Goal: Task Accomplishment & Management: Use online tool/utility

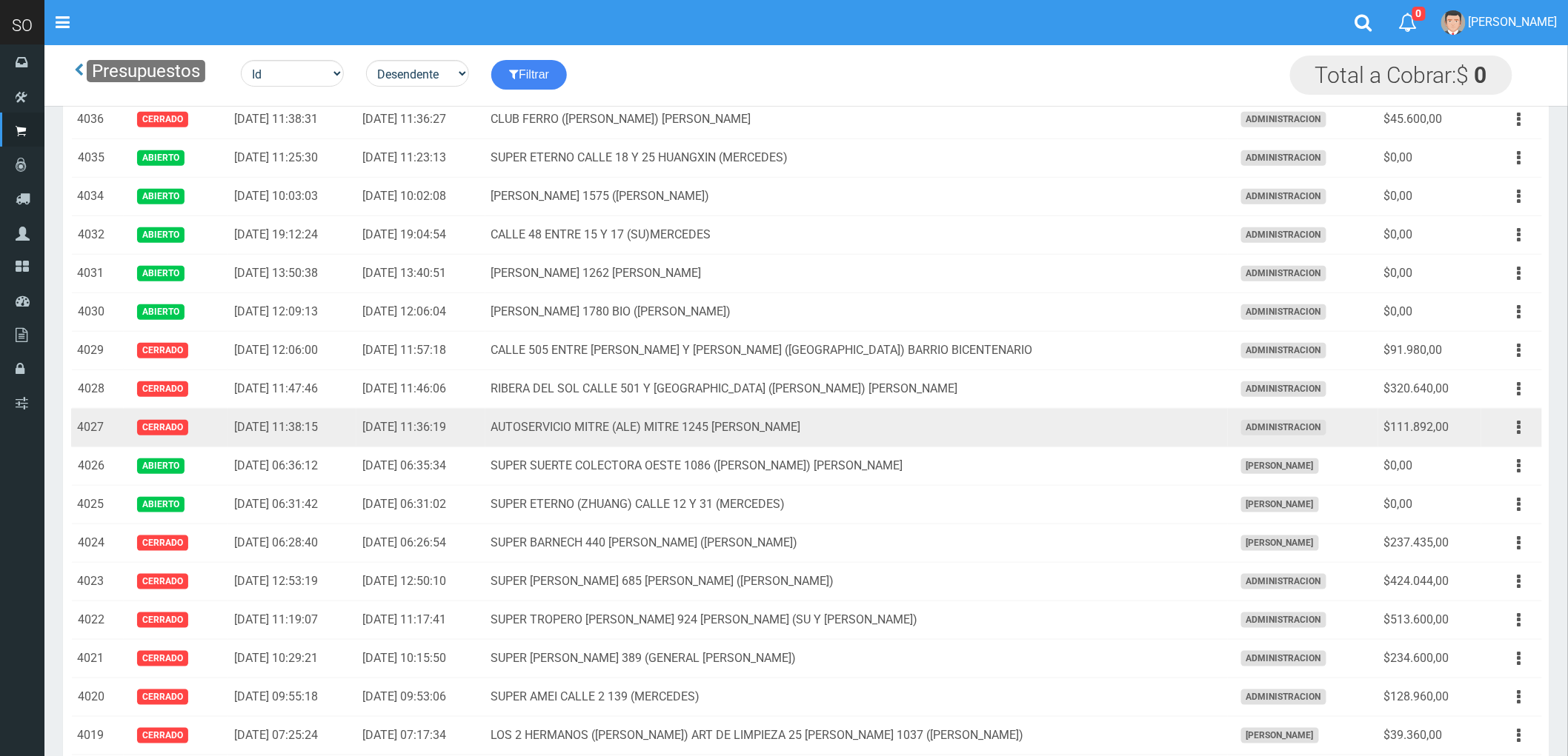
scroll to position [411, 0]
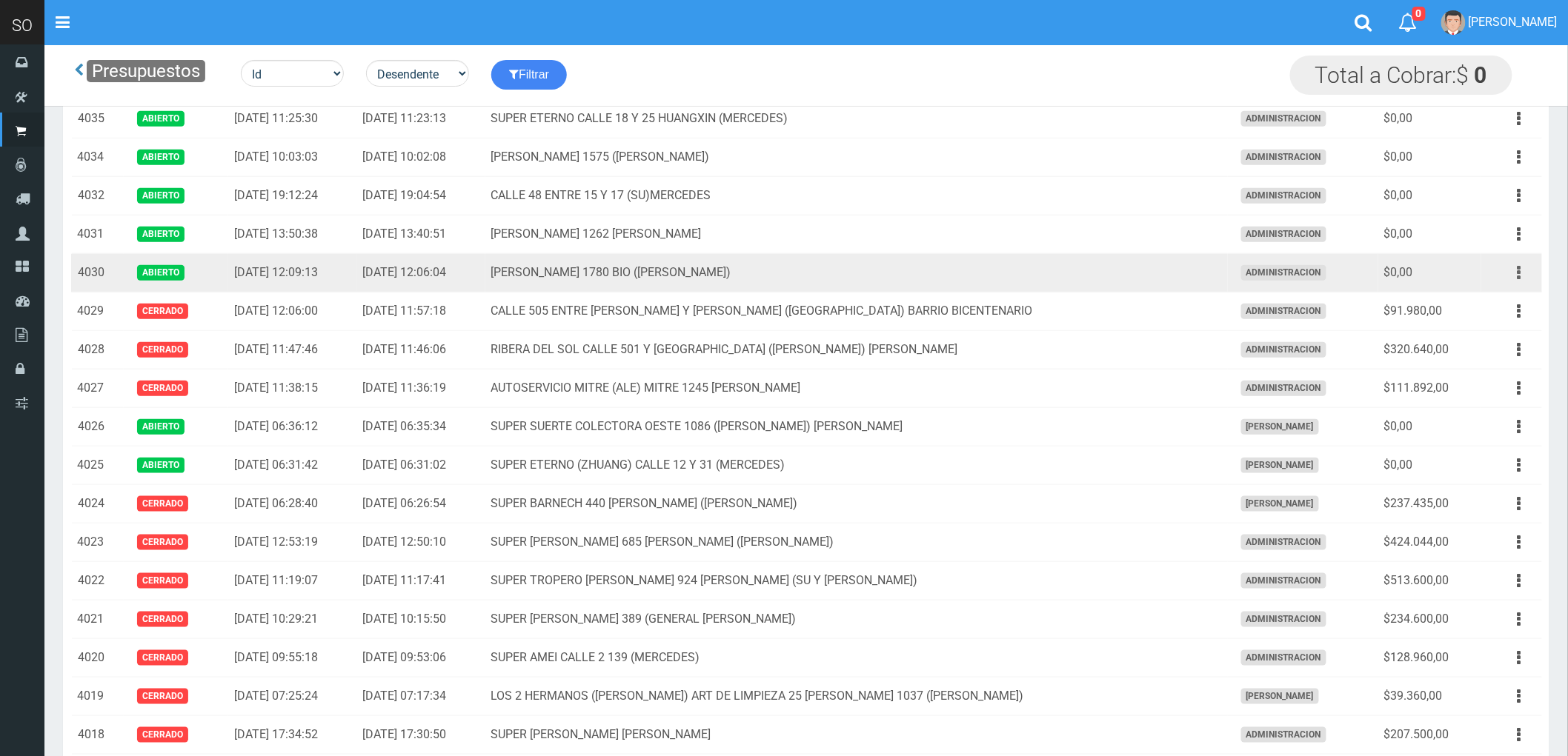
click at [1518, 275] on icon "button" at bounding box center [1520, 273] width 4 height 26
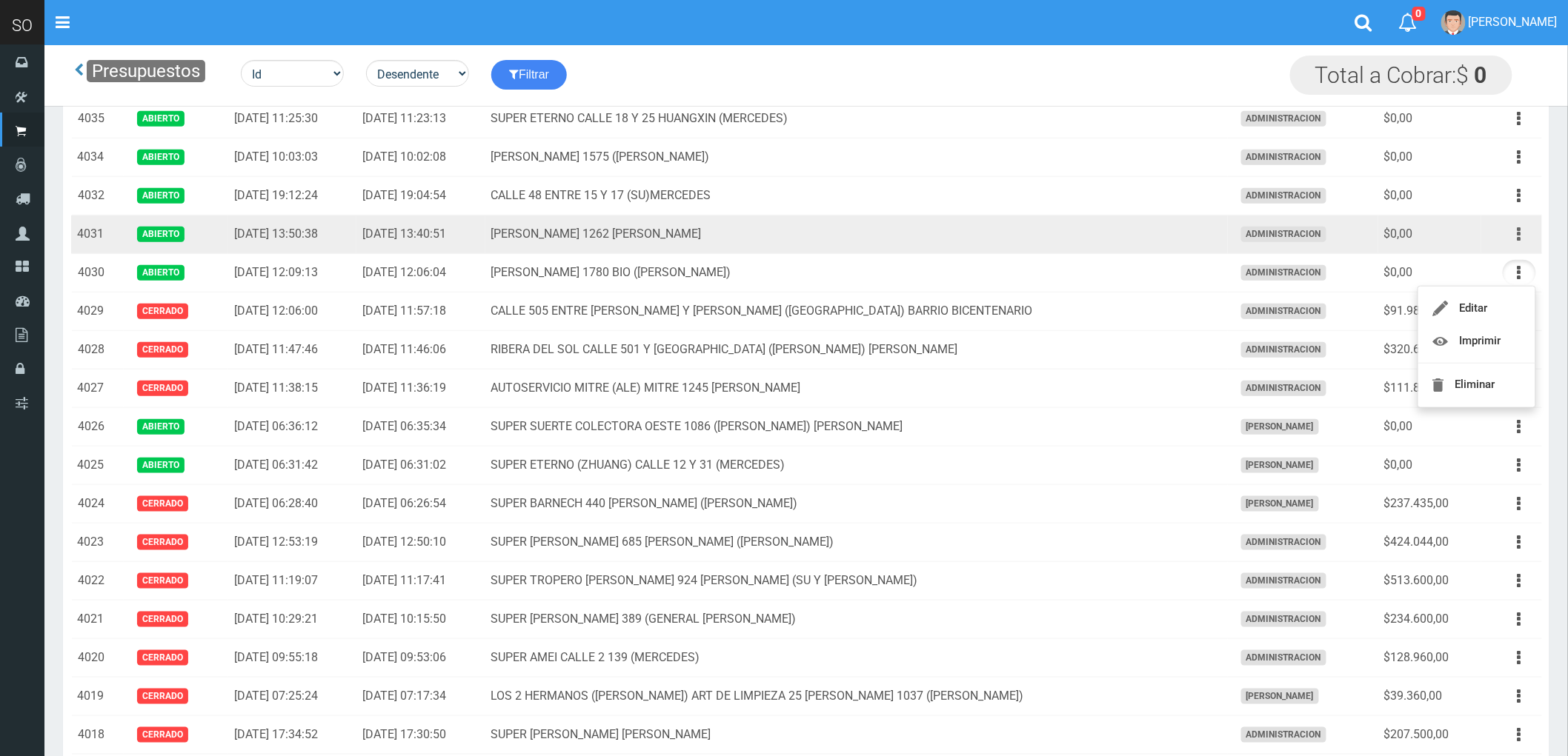
click at [1522, 239] on icon "button" at bounding box center [1520, 235] width 4 height 26
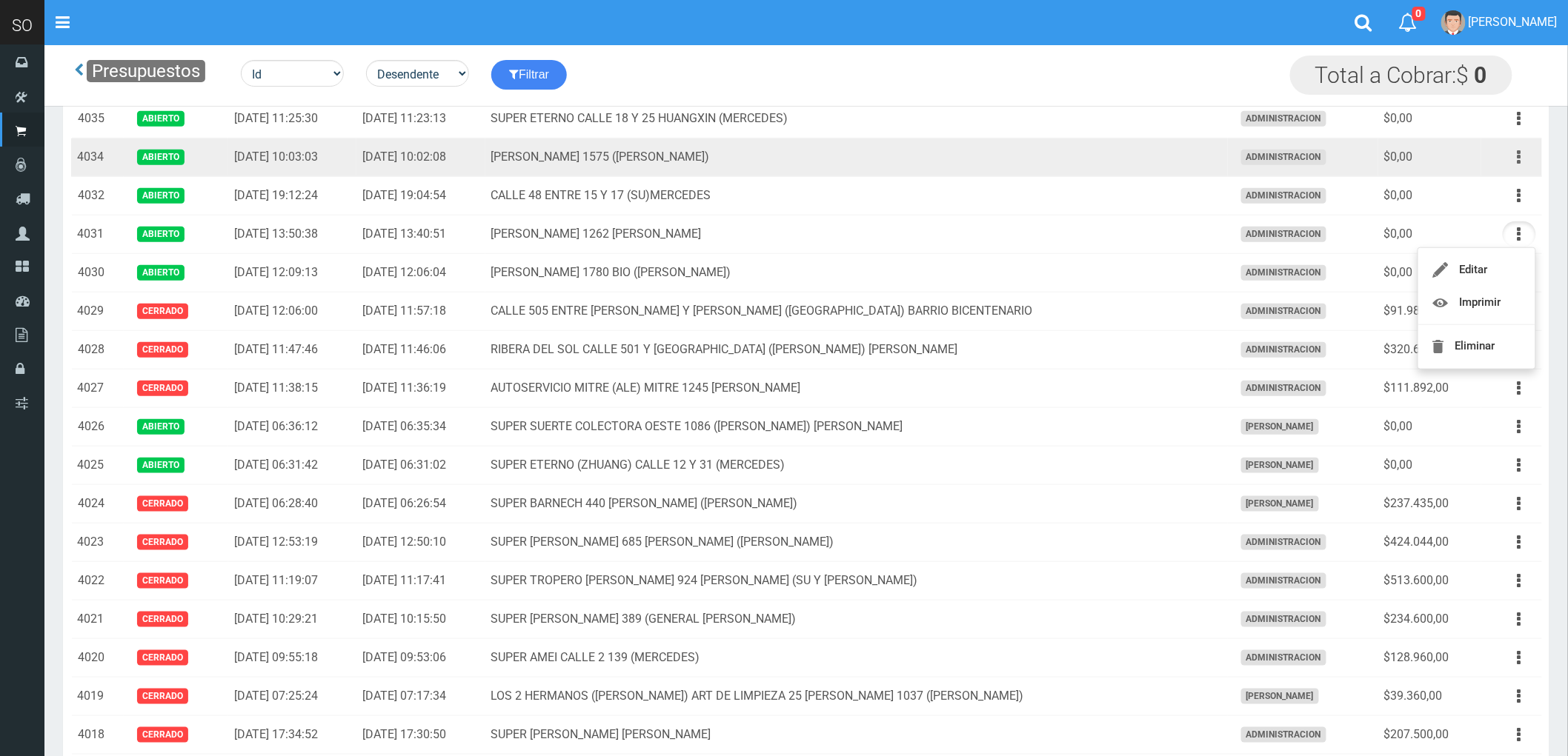
click at [1520, 157] on icon "button" at bounding box center [1520, 158] width 4 height 26
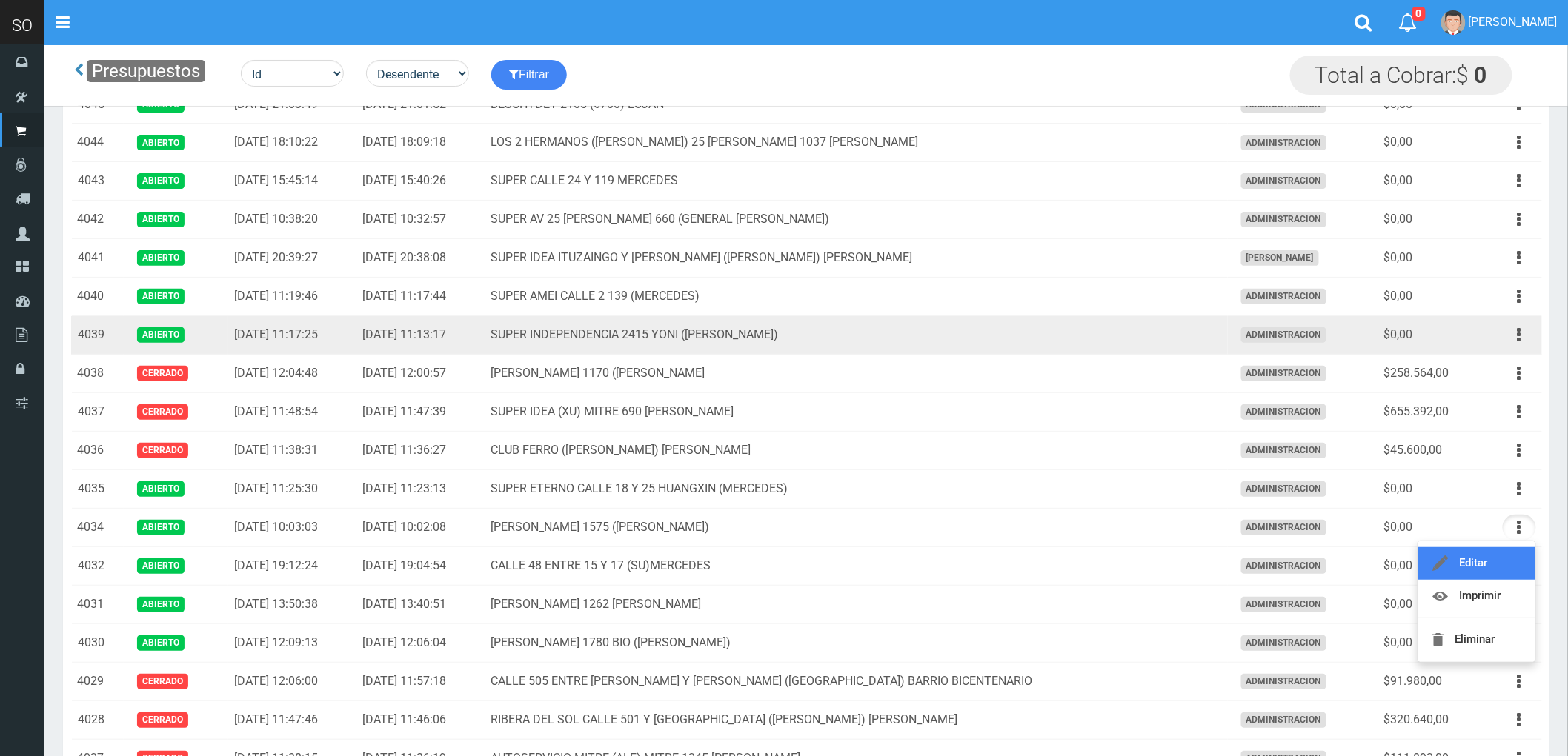
scroll to position [0, 0]
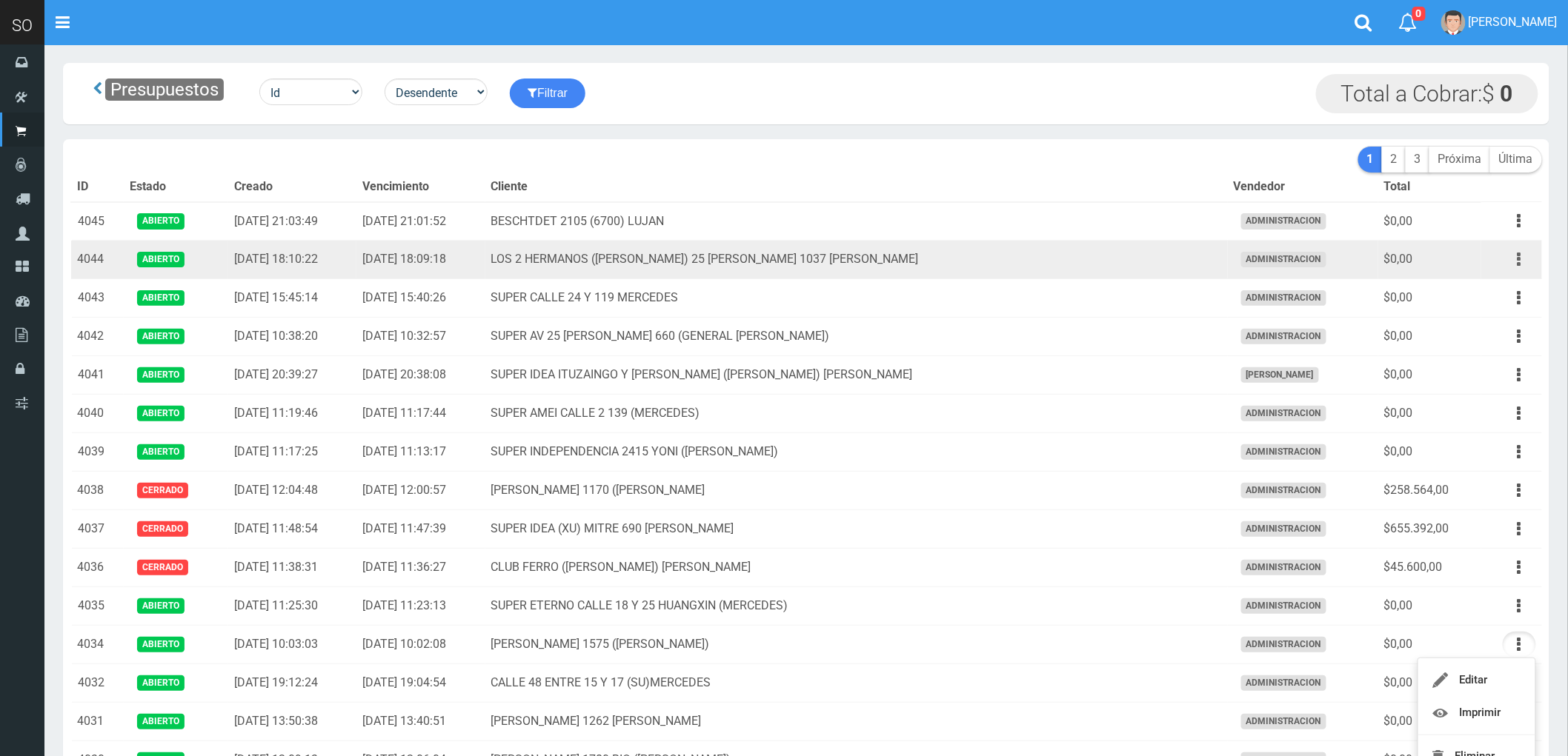
click at [1516, 258] on button "button" at bounding box center [1520, 260] width 33 height 26
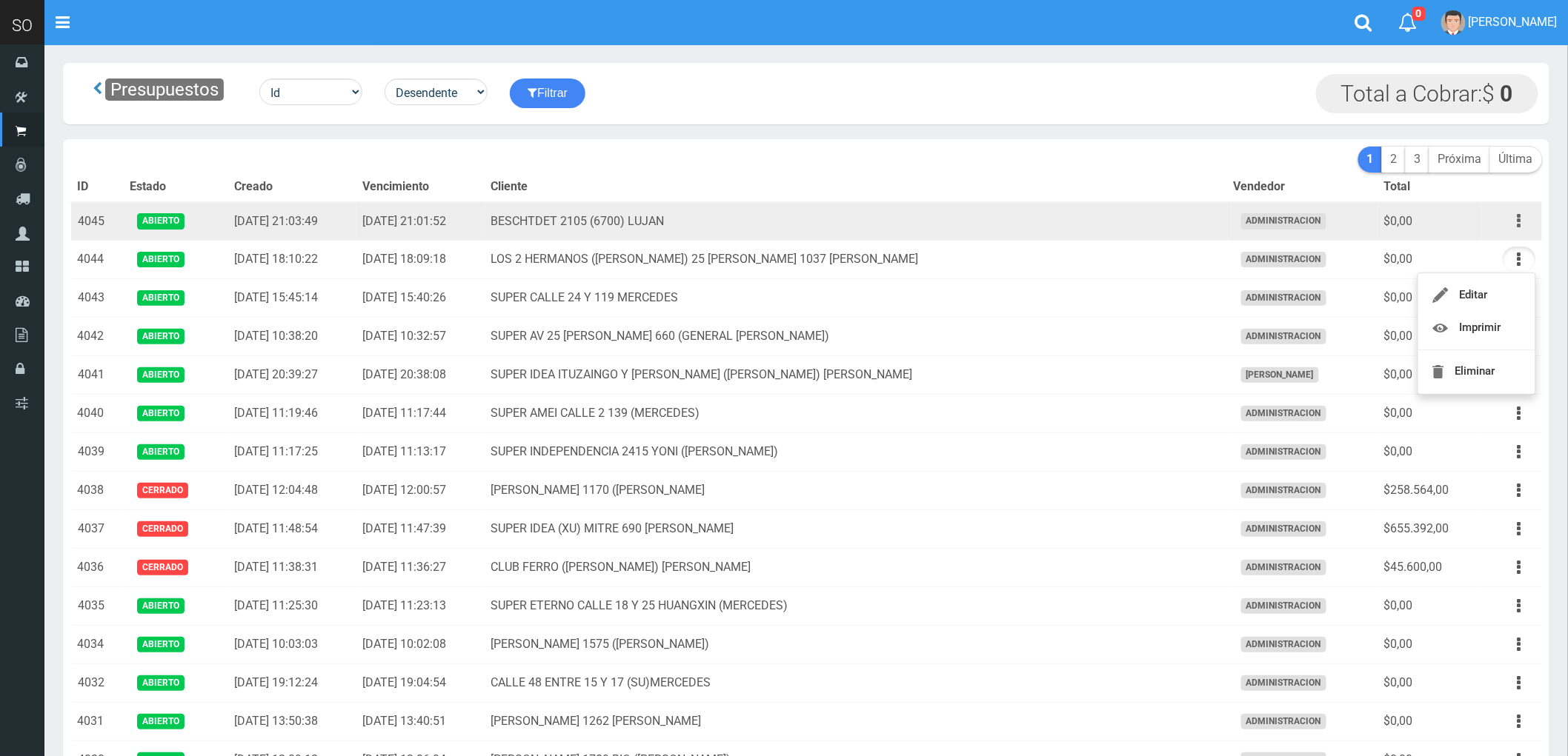
click at [1518, 225] on icon "button" at bounding box center [1520, 221] width 4 height 26
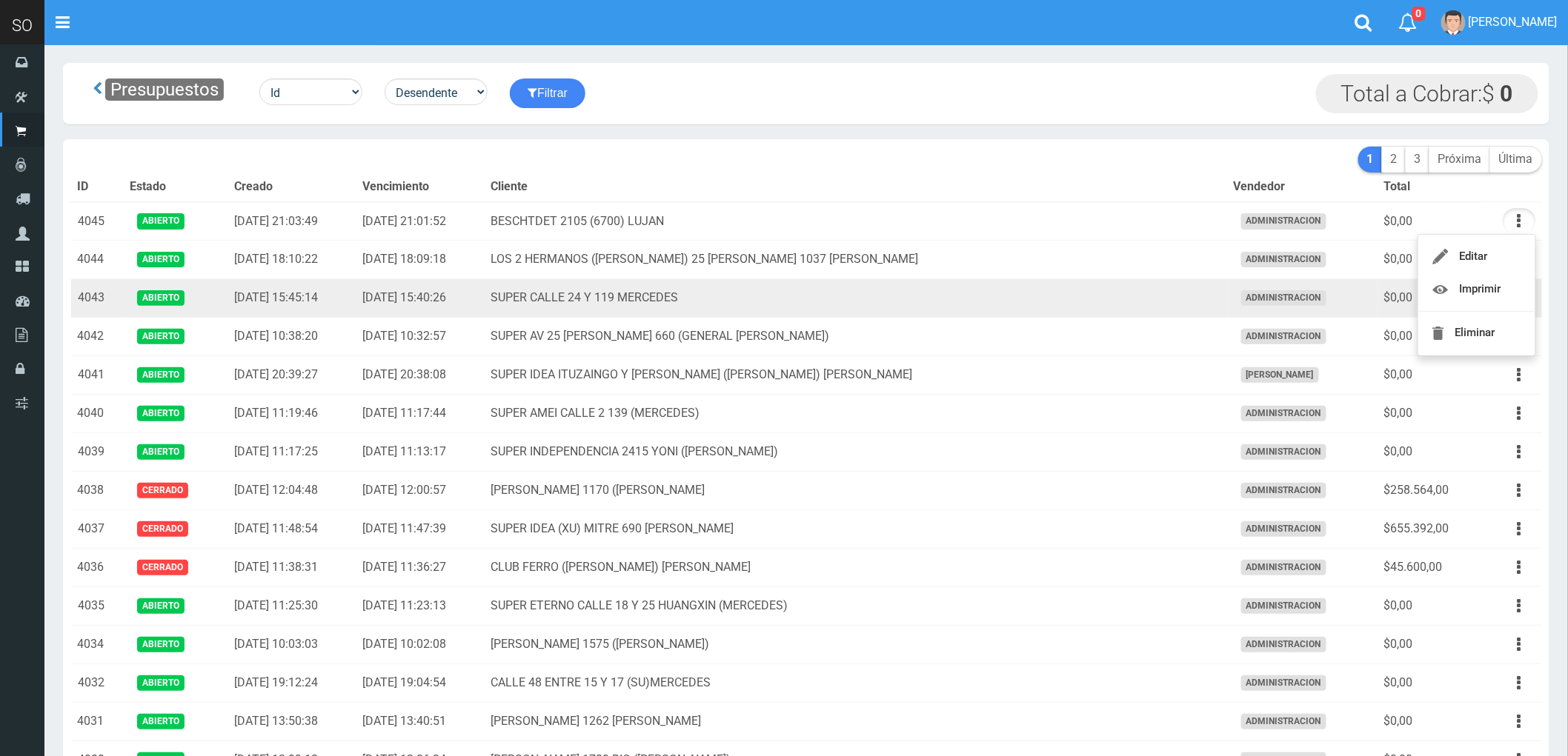
click at [1163, 293] on td "SUPER CALLE 24 Y 119 MERCEDES" at bounding box center [856, 299] width 742 height 39
click at [1514, 296] on button "button" at bounding box center [1520, 298] width 33 height 26
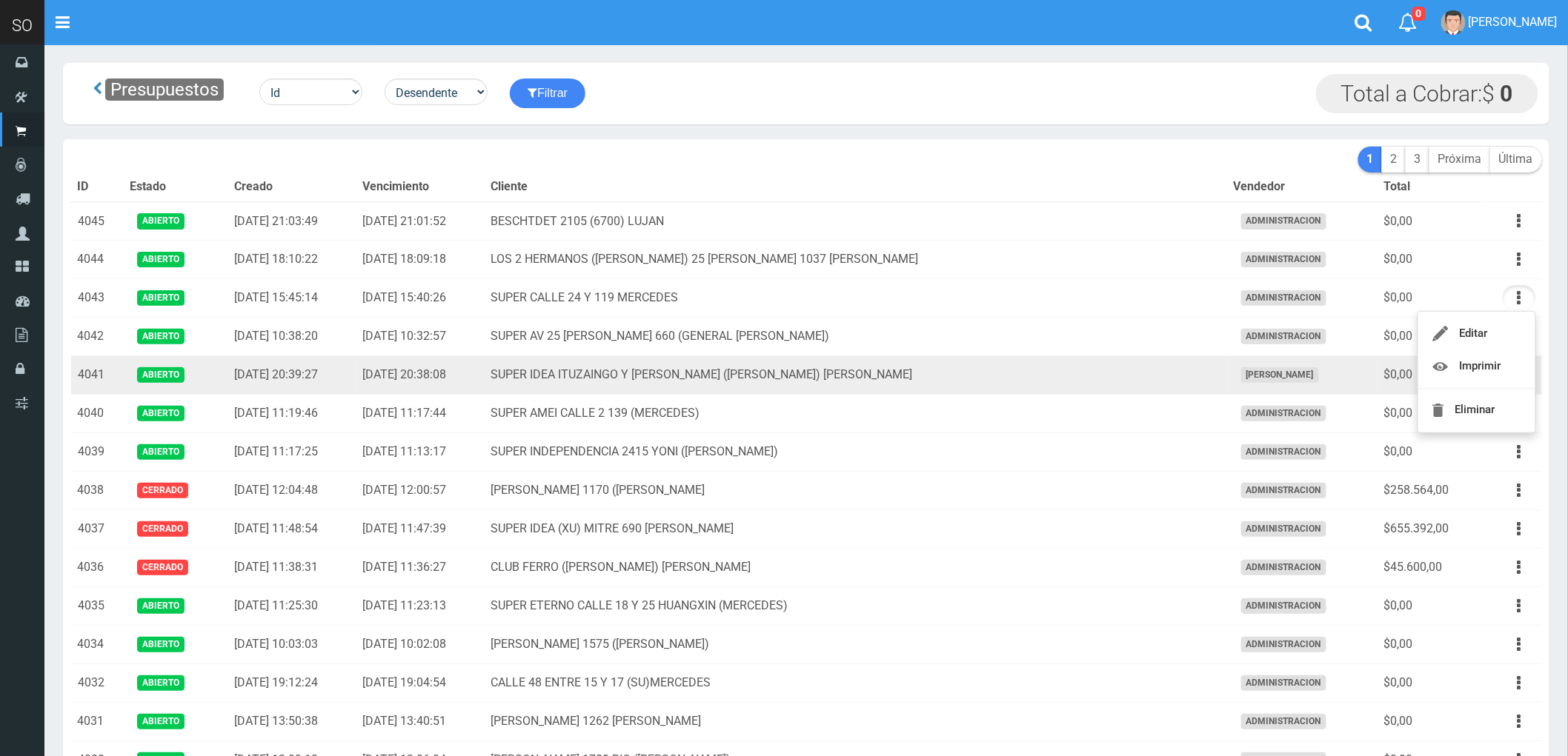
click at [1092, 374] on td "SUPER IDEA ITUZAINGO Y MORENO (JUAN) GILES" at bounding box center [856, 376] width 742 height 39
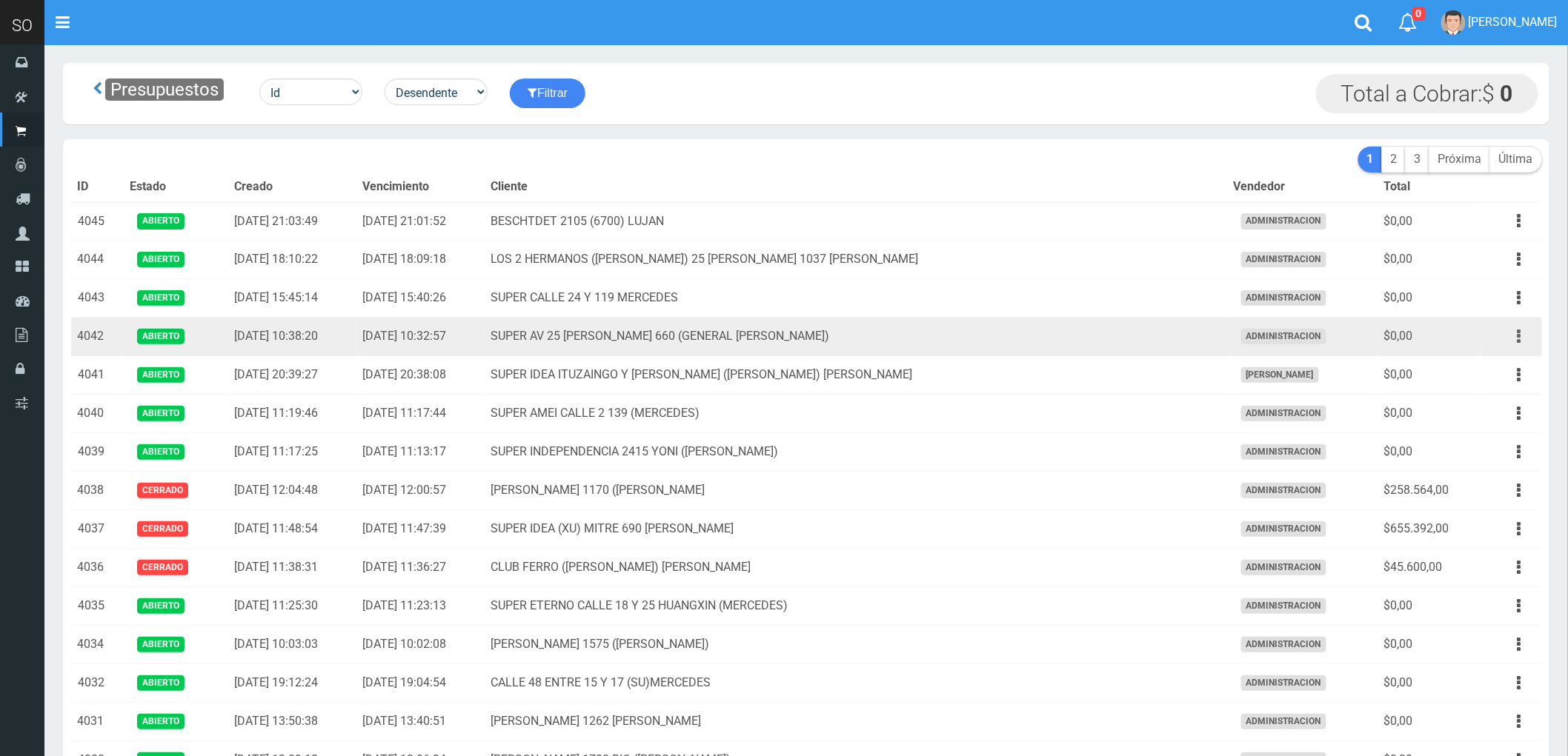
click at [1518, 337] on icon "button" at bounding box center [1520, 337] width 4 height 26
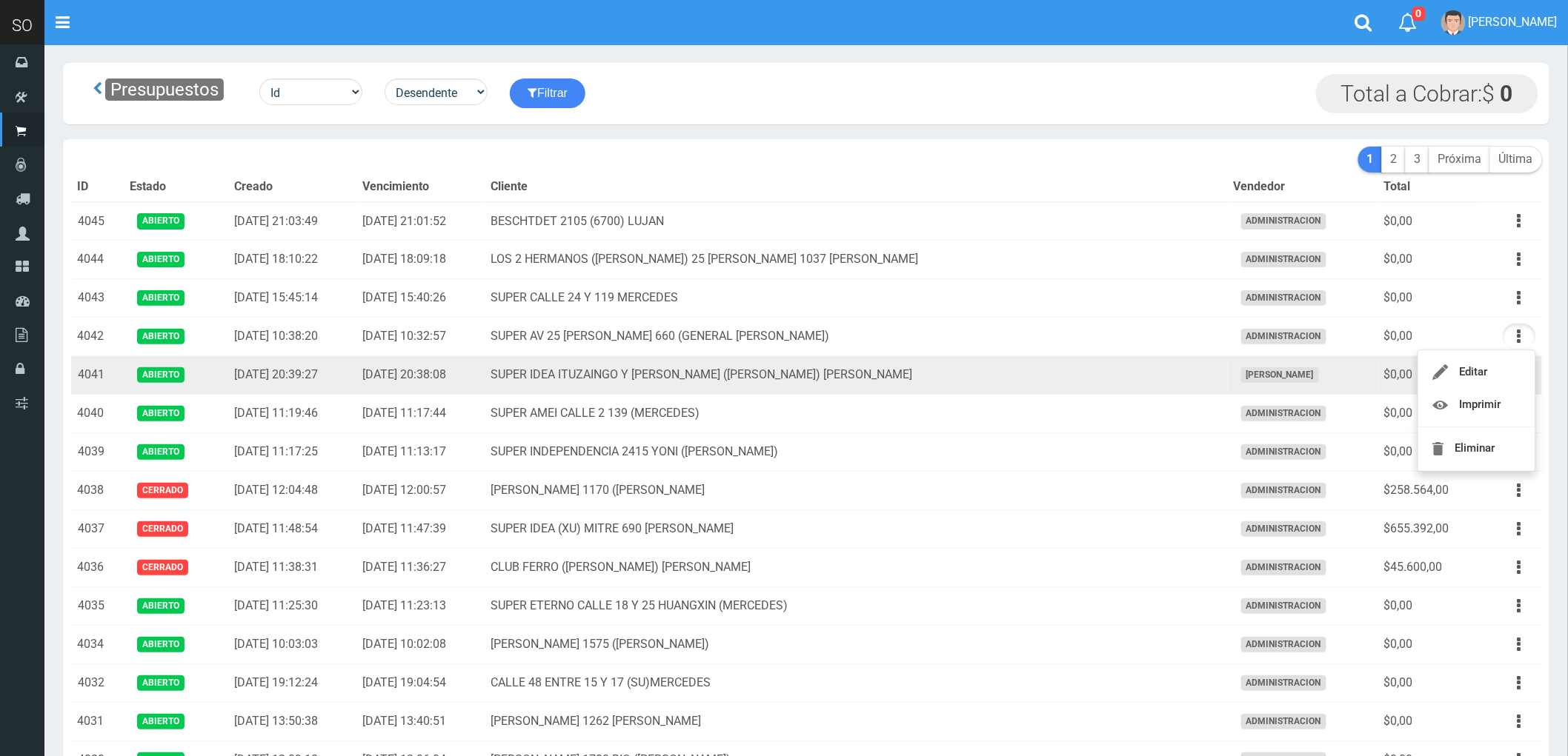
click at [1043, 380] on td "SUPER IDEA ITUZAINGO Y MORENO (JUAN) GILES" at bounding box center [856, 376] width 742 height 39
click at [1521, 374] on icon "button" at bounding box center [1520, 376] width 4 height 26
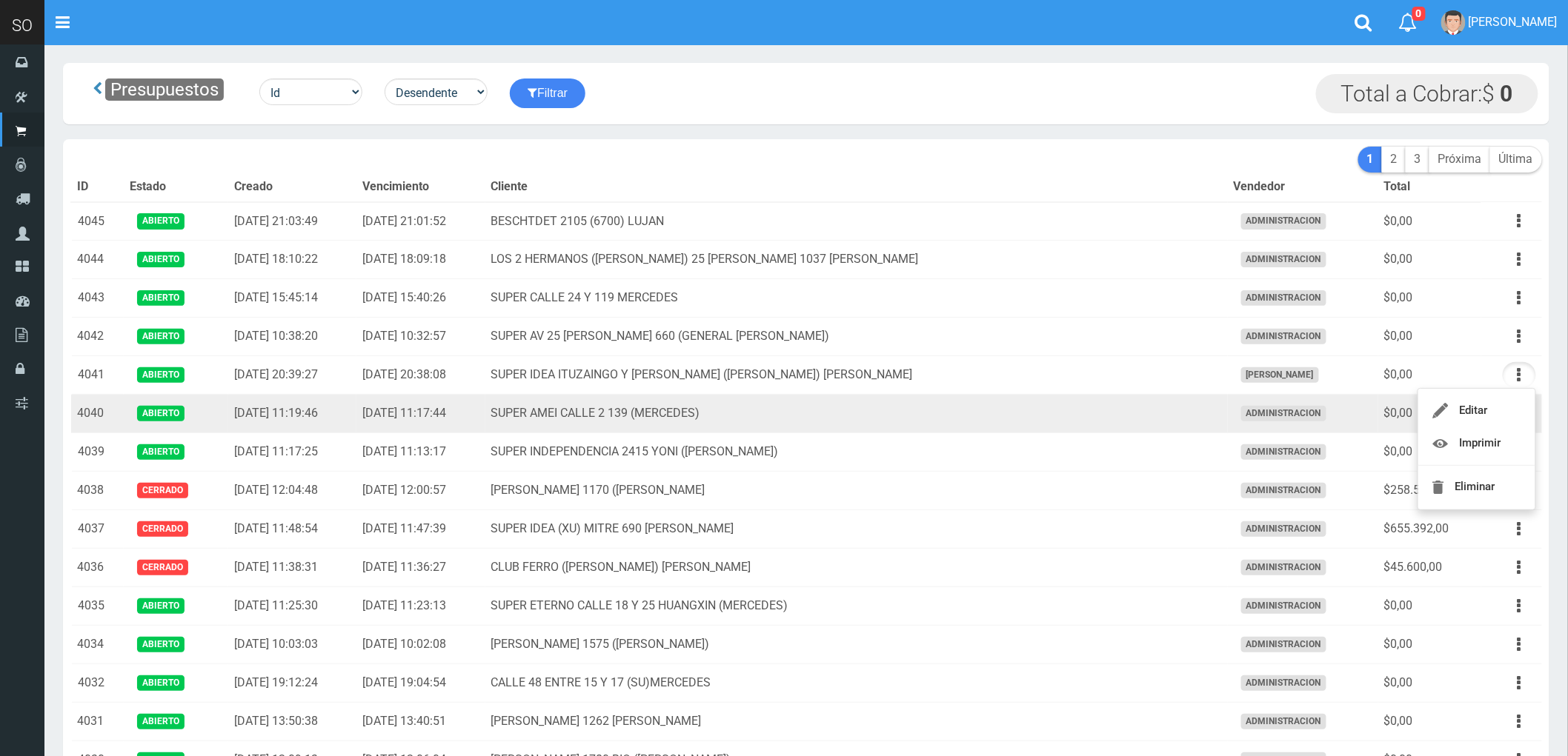
click at [1091, 410] on td "SUPER AMEI CALLE 2 139 (MERCEDES)" at bounding box center [856, 415] width 742 height 39
click at [1510, 415] on button "button" at bounding box center [1520, 414] width 33 height 26
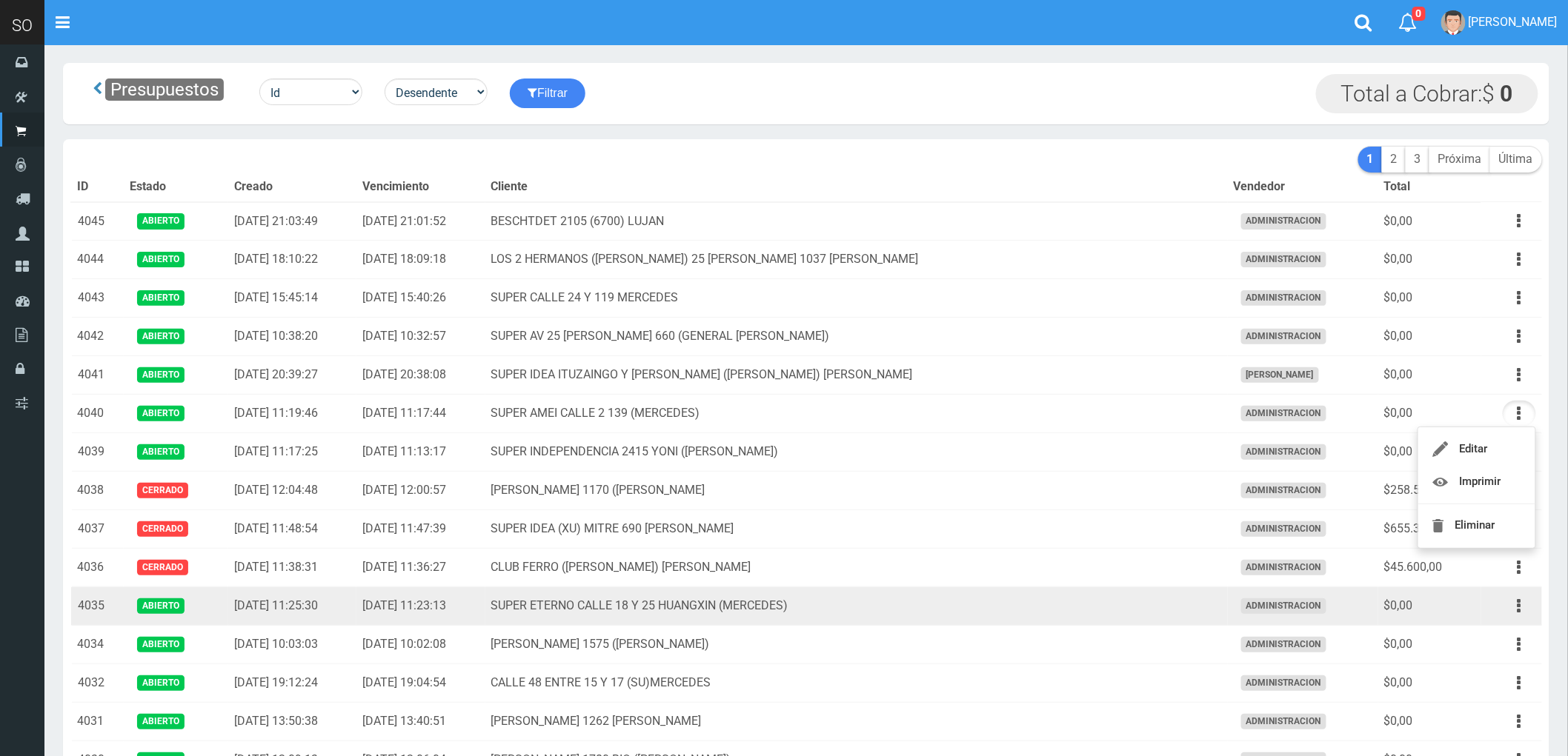
click at [1025, 603] on td "SUPER ETERNO CALLE 18 Y 25 HUANGXIN (MERCEDES)" at bounding box center [856, 607] width 742 height 39
click at [1519, 609] on icon "button" at bounding box center [1520, 607] width 4 height 26
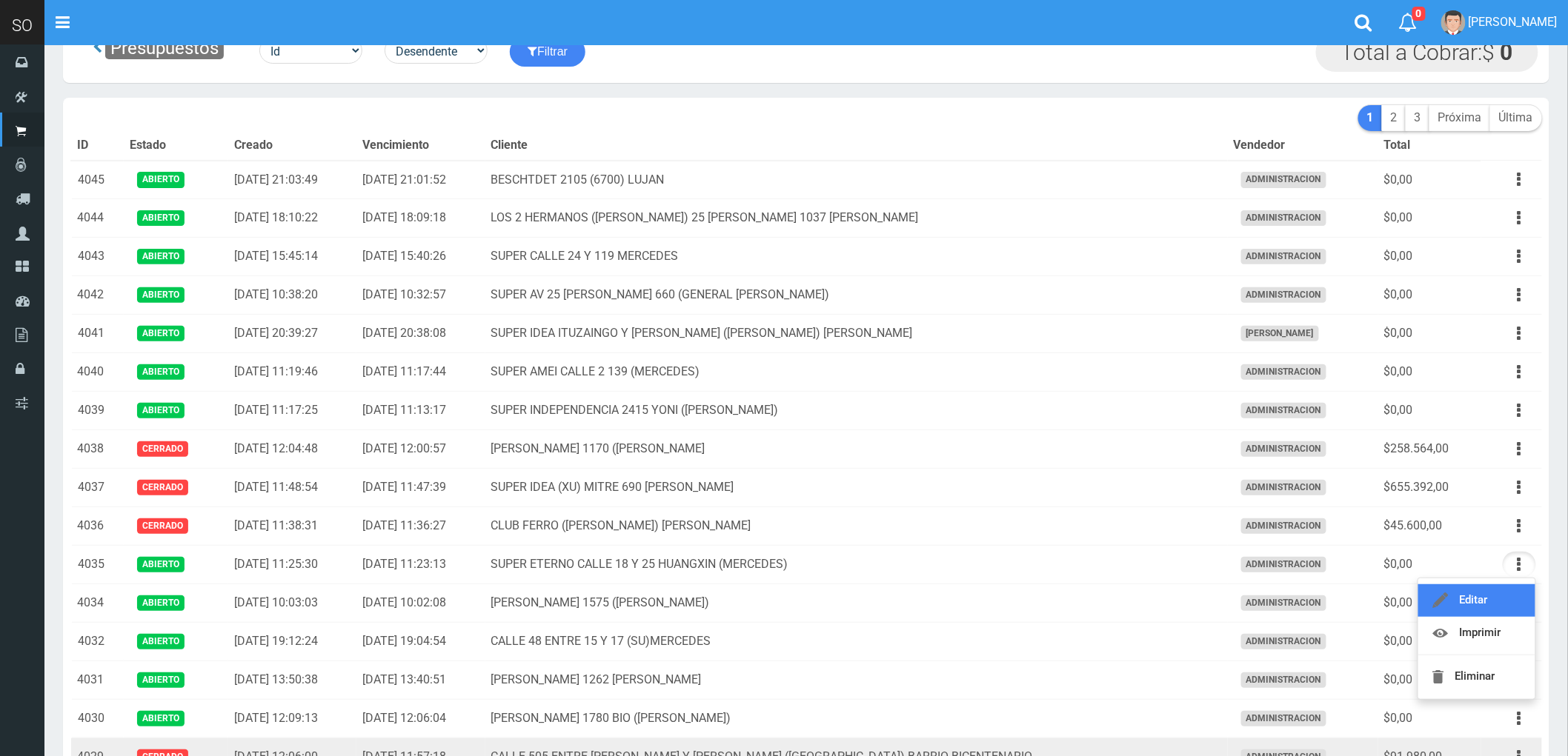
scroll to position [83, 0]
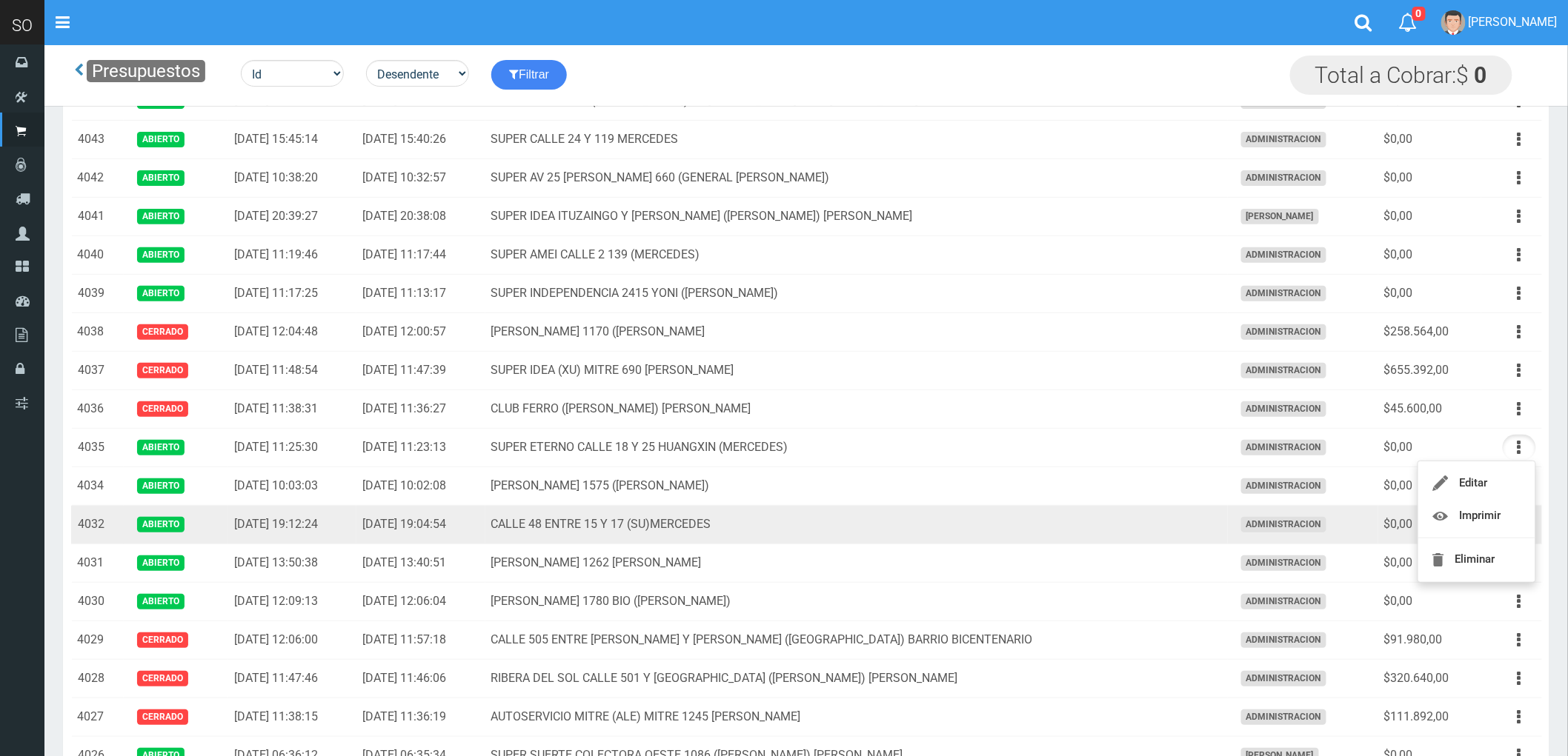
click at [1082, 535] on td "CALLE 48 ENTRE 15 Y 17 (SU)MERCEDES" at bounding box center [856, 525] width 742 height 39
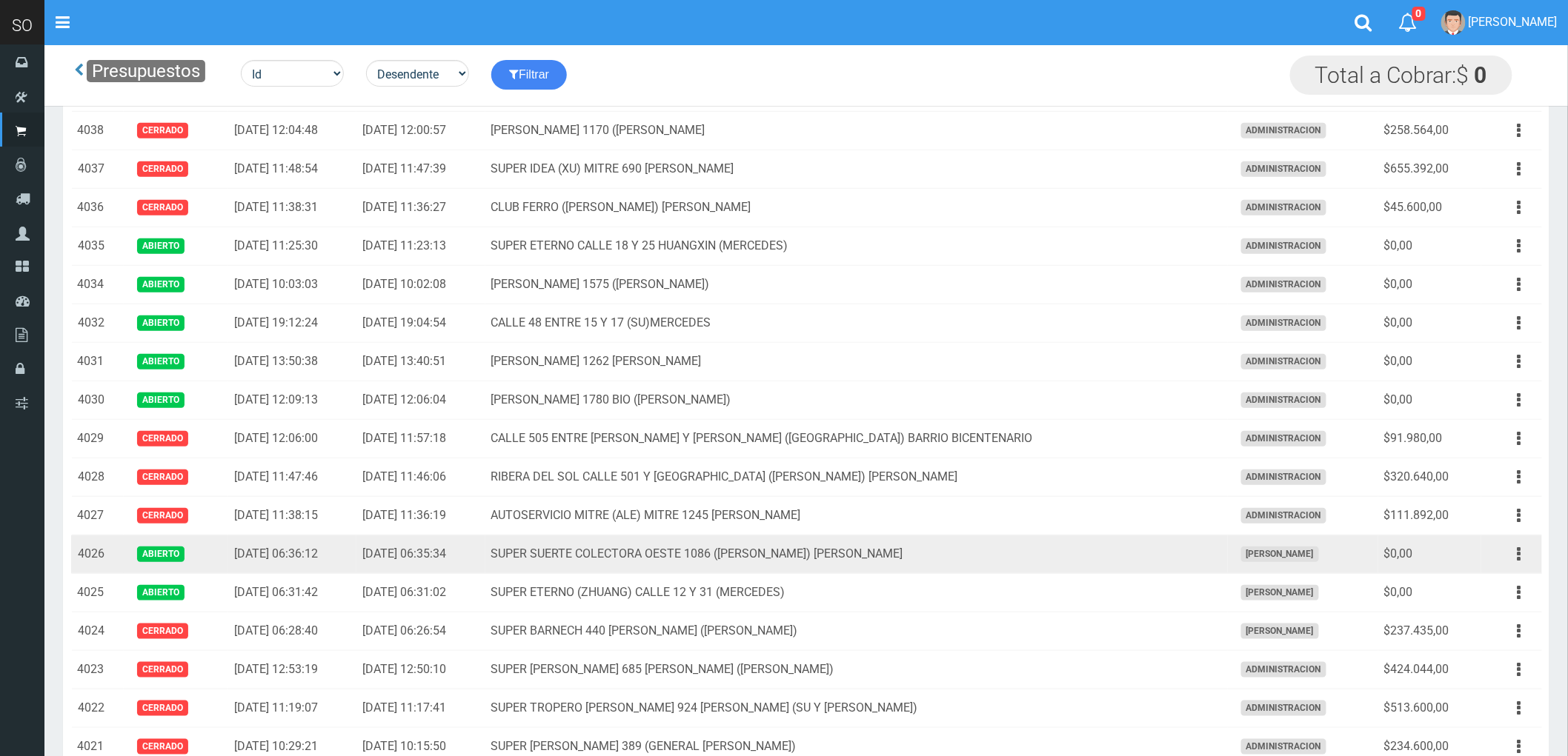
scroll to position [329, 0]
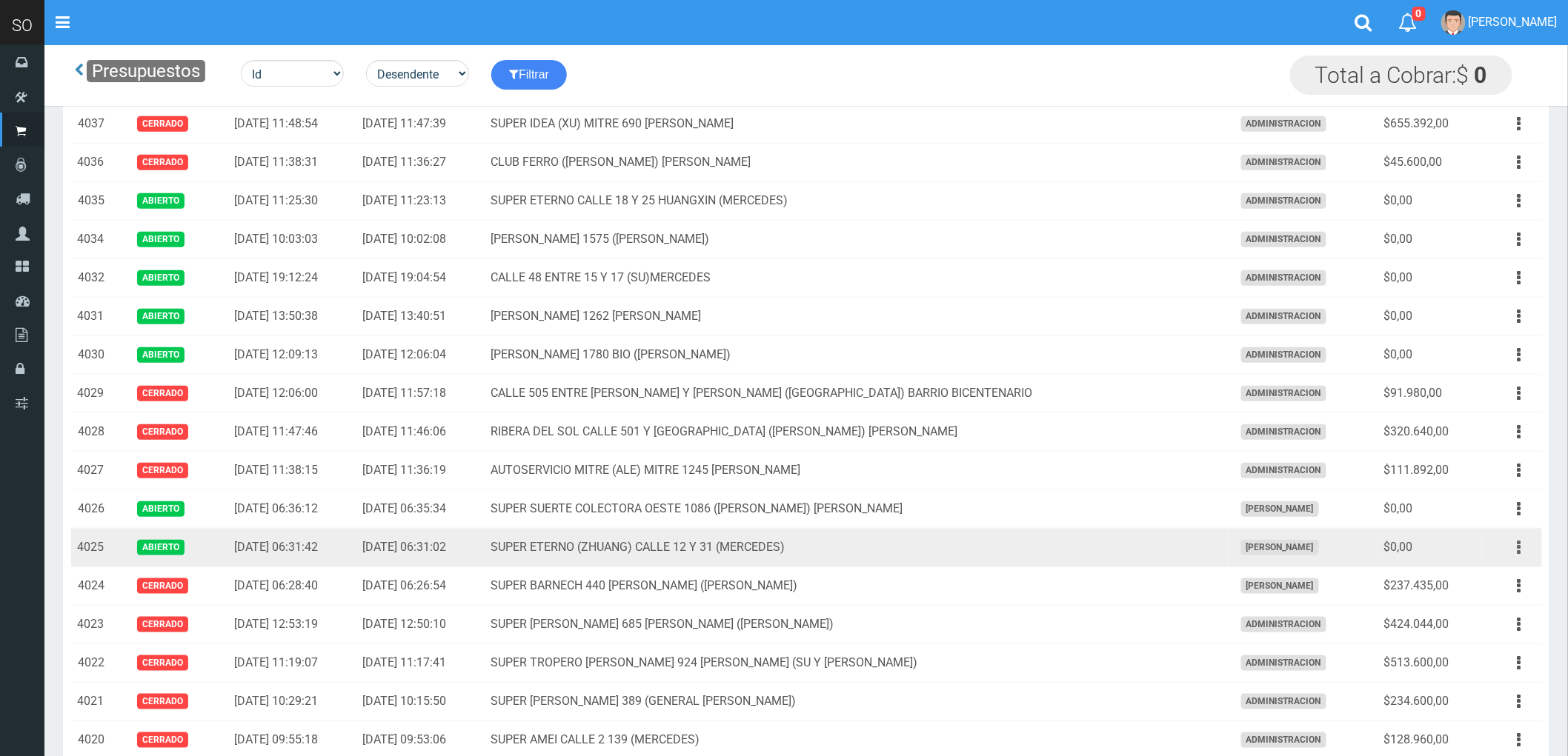
click at [1518, 548] on icon "button" at bounding box center [1520, 548] width 4 height 26
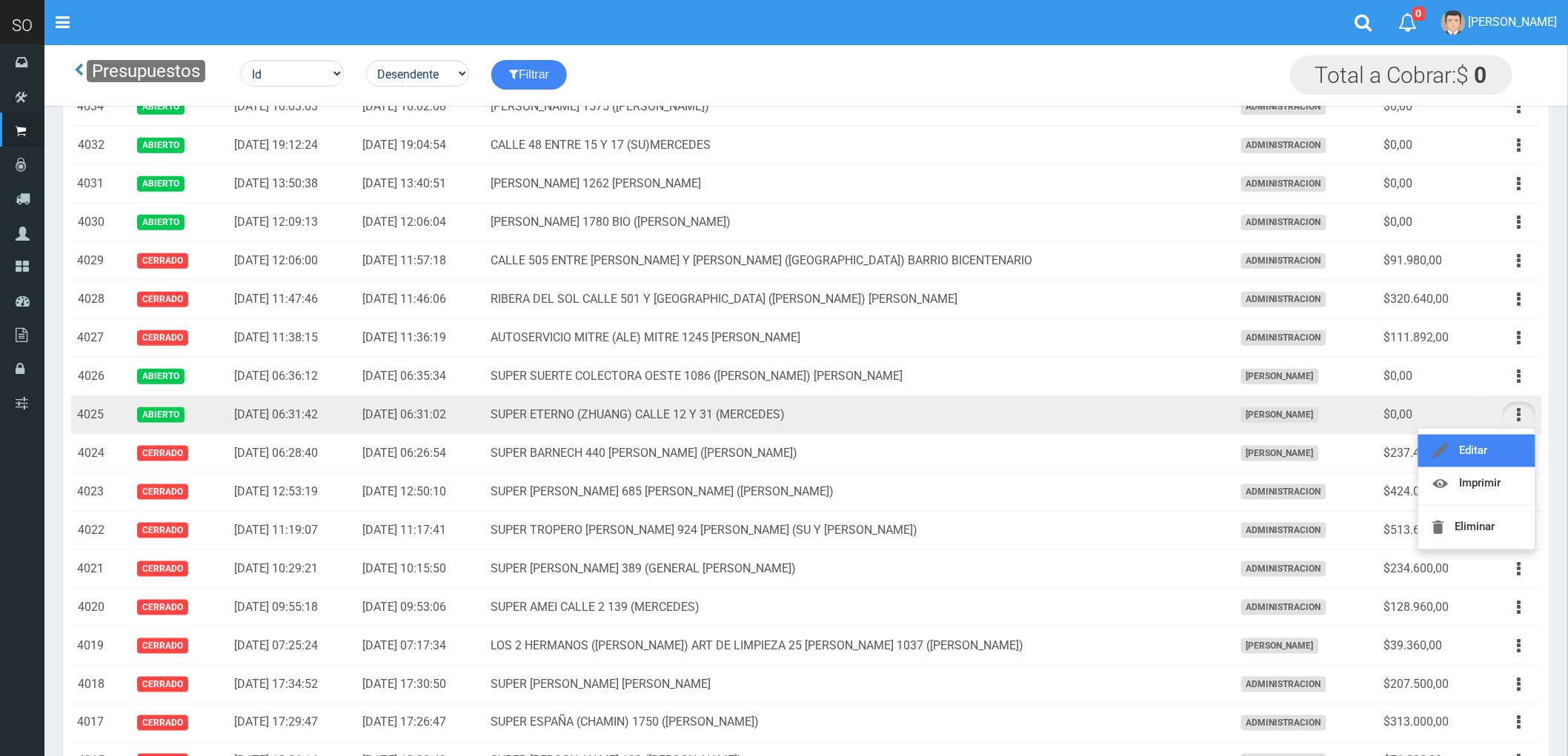
scroll to position [411, 0]
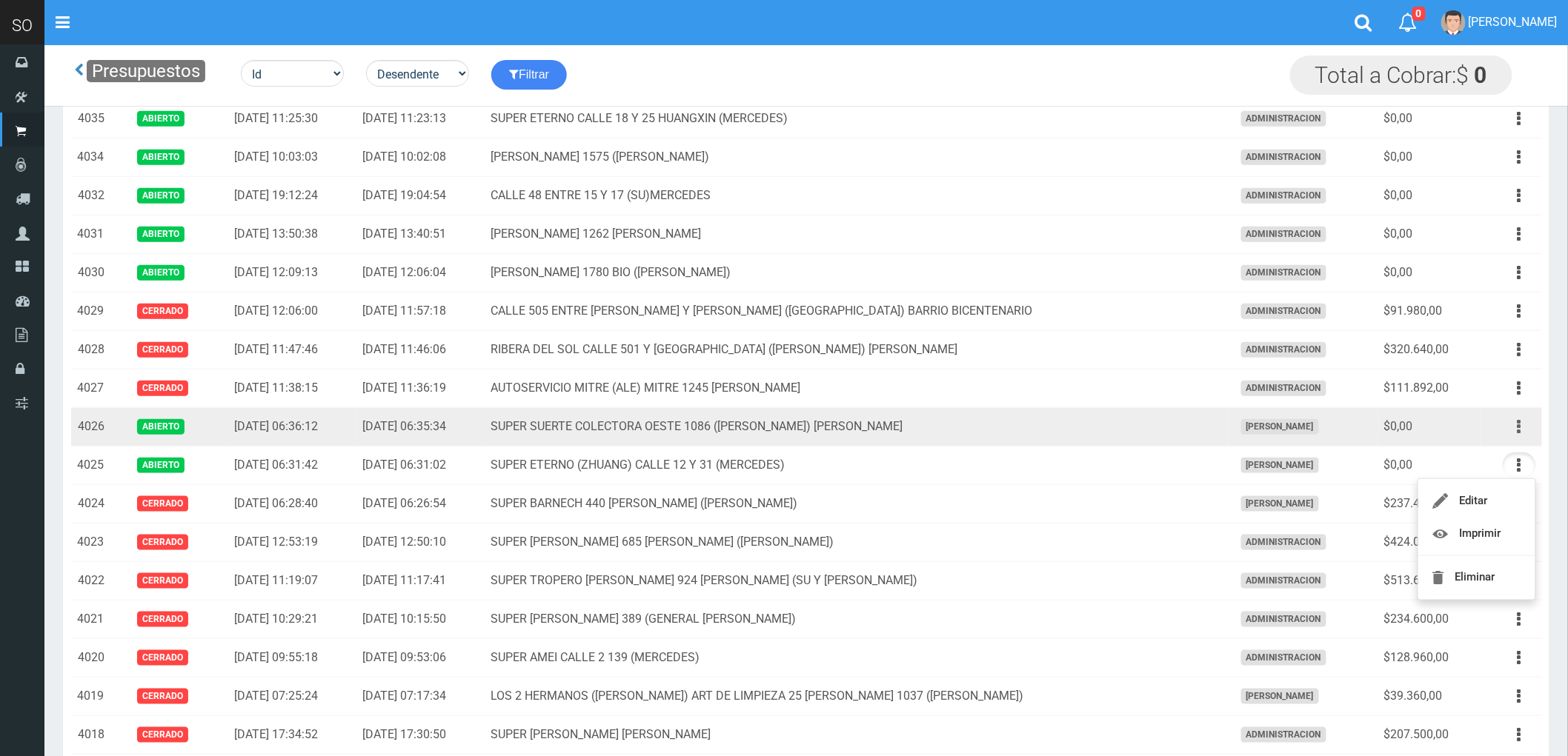
click at [1520, 430] on icon "button" at bounding box center [1520, 427] width 4 height 26
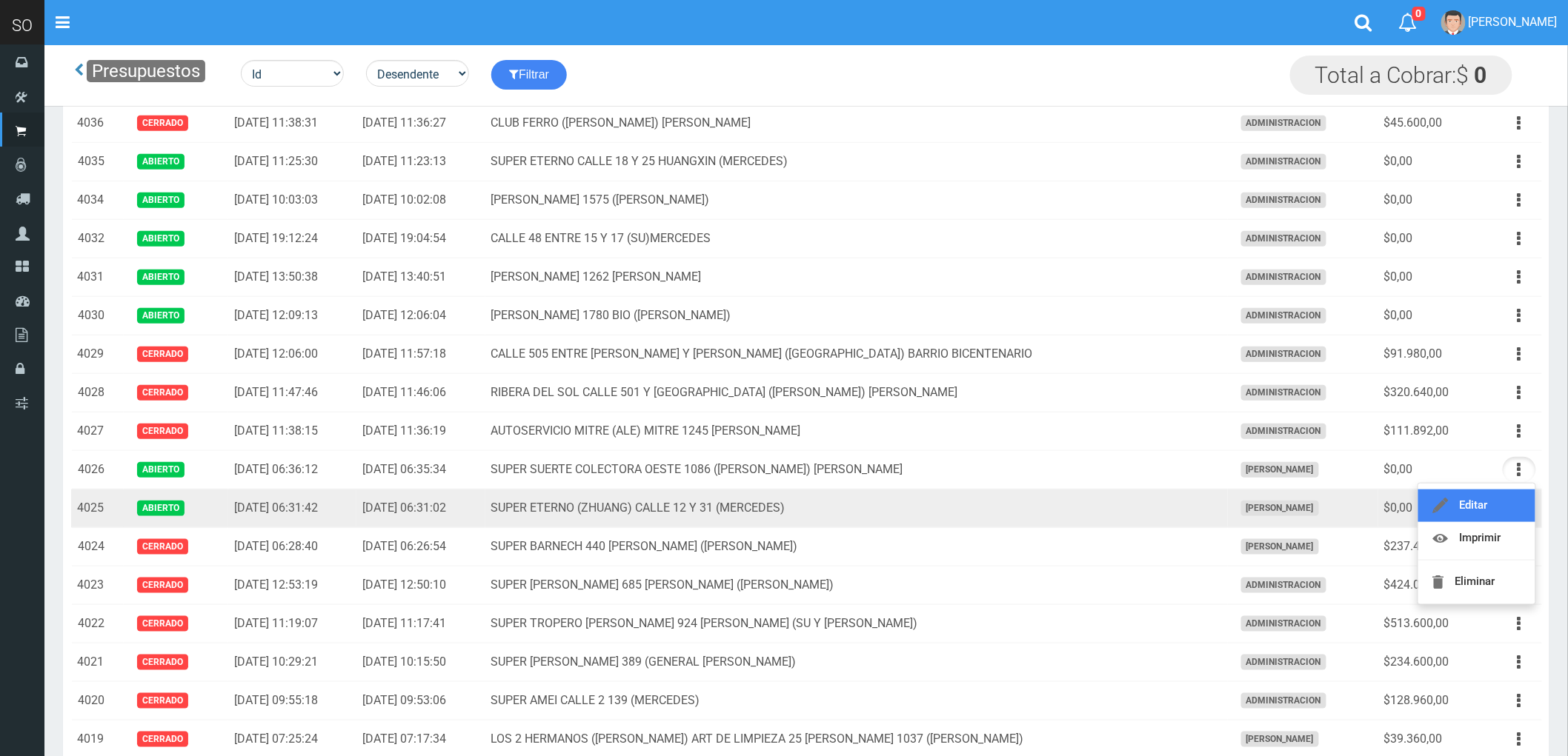
scroll to position [329, 0]
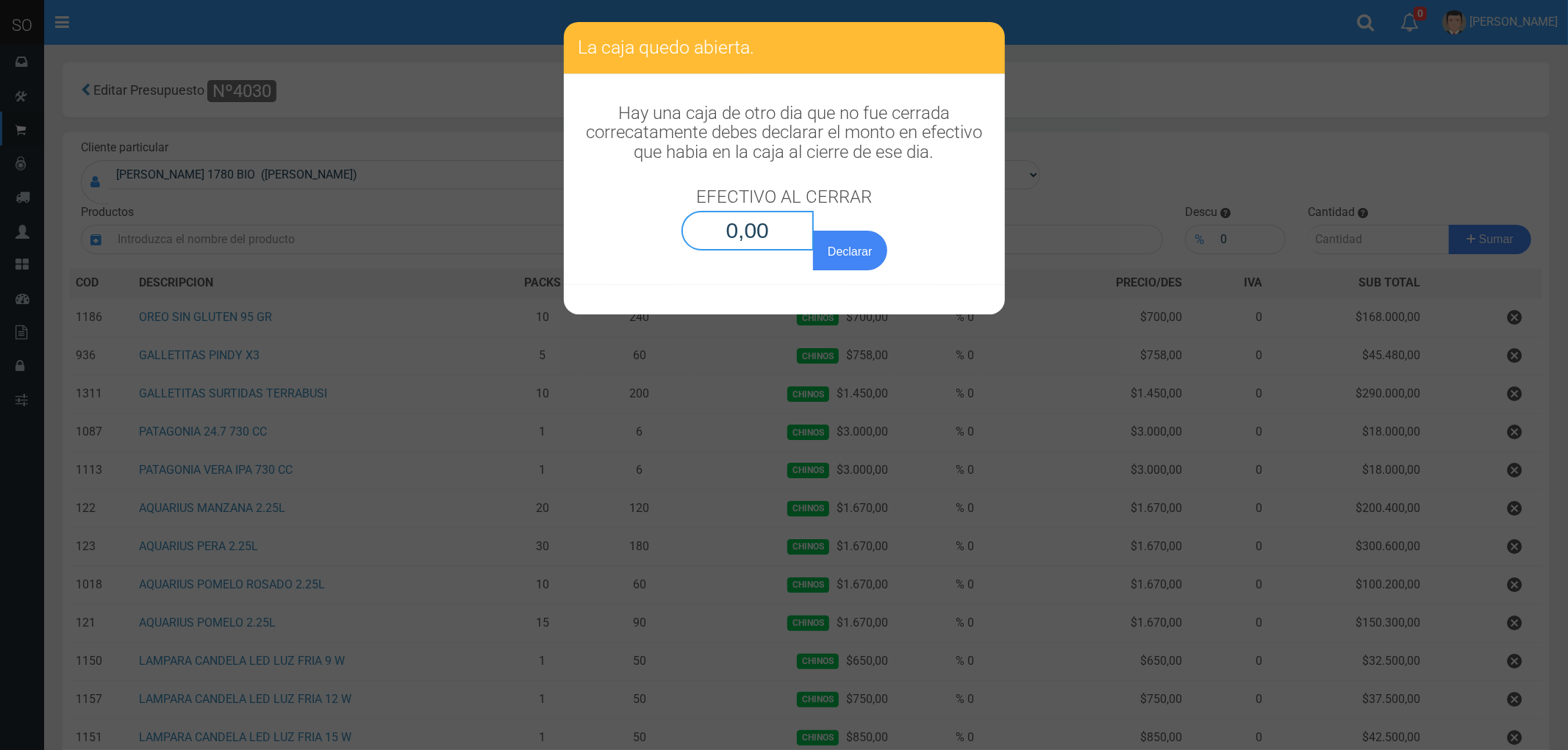
click at [761, 230] on input "0,00" at bounding box center [748, 230] width 134 height 40
type input "0,01"
click at [813, 231] on button "Declarar" at bounding box center [850, 250] width 74 height 40
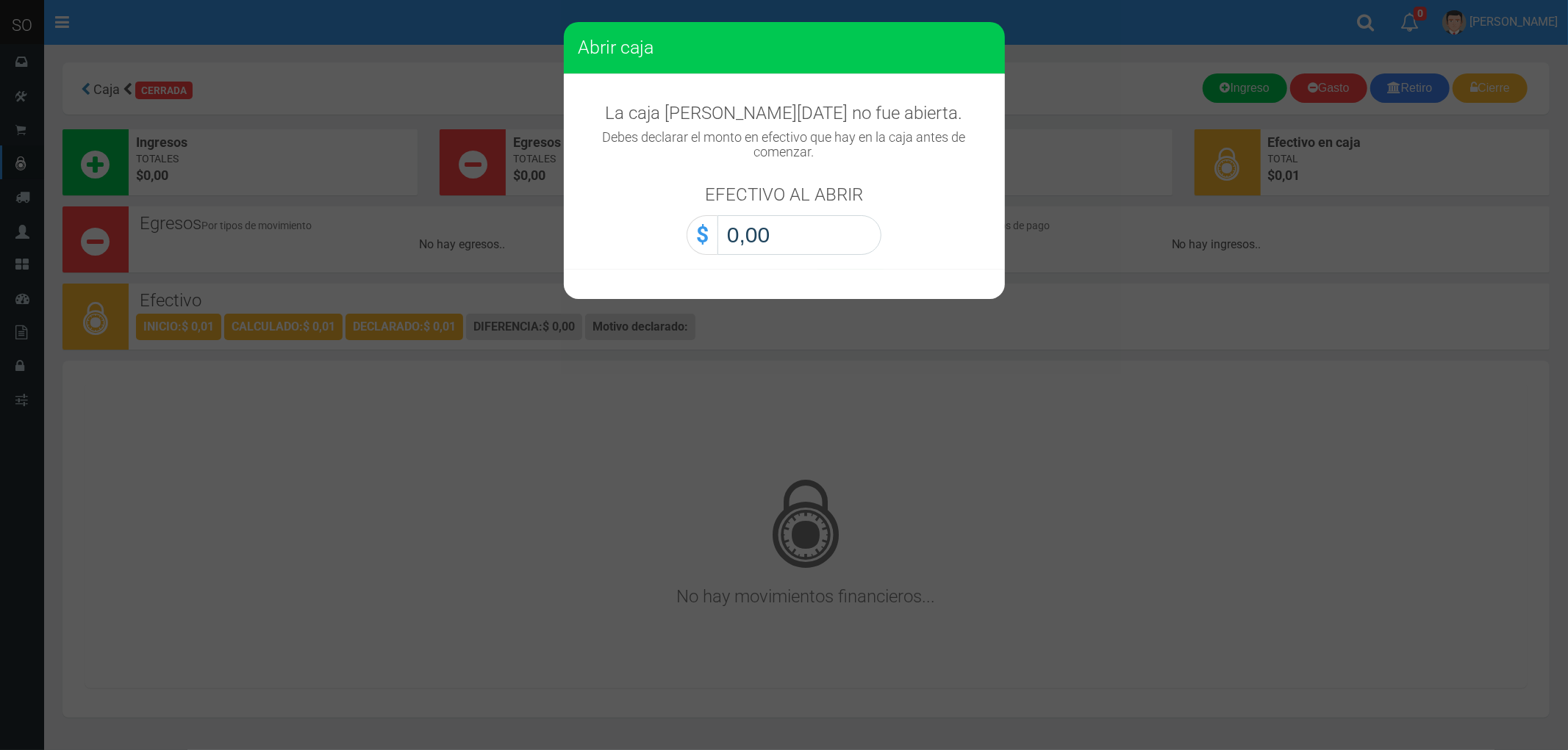
click at [777, 236] on input "0,00" at bounding box center [799, 235] width 164 height 40
type input "0,01"
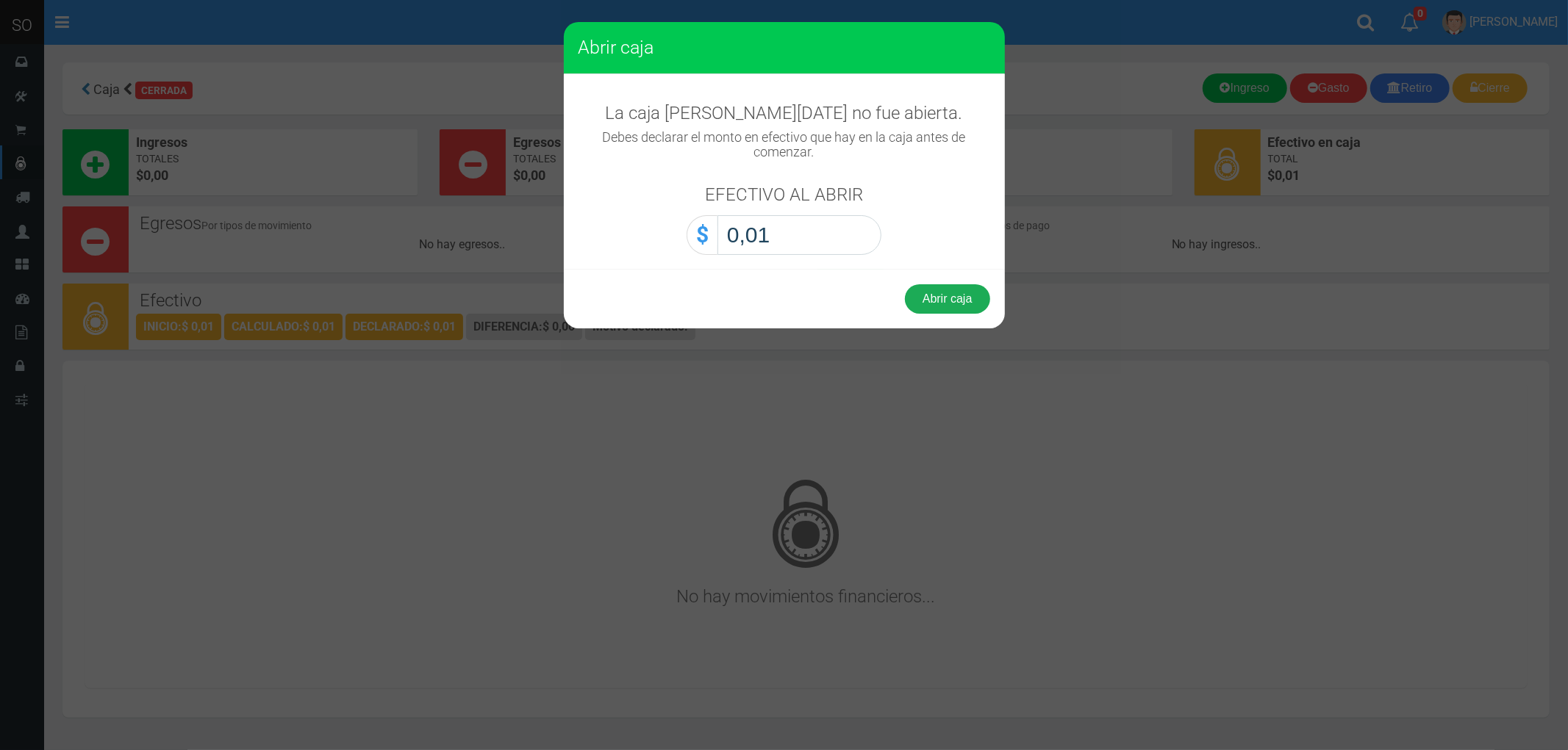
click at [948, 295] on button "Abrir caja" at bounding box center [947, 299] width 86 height 29
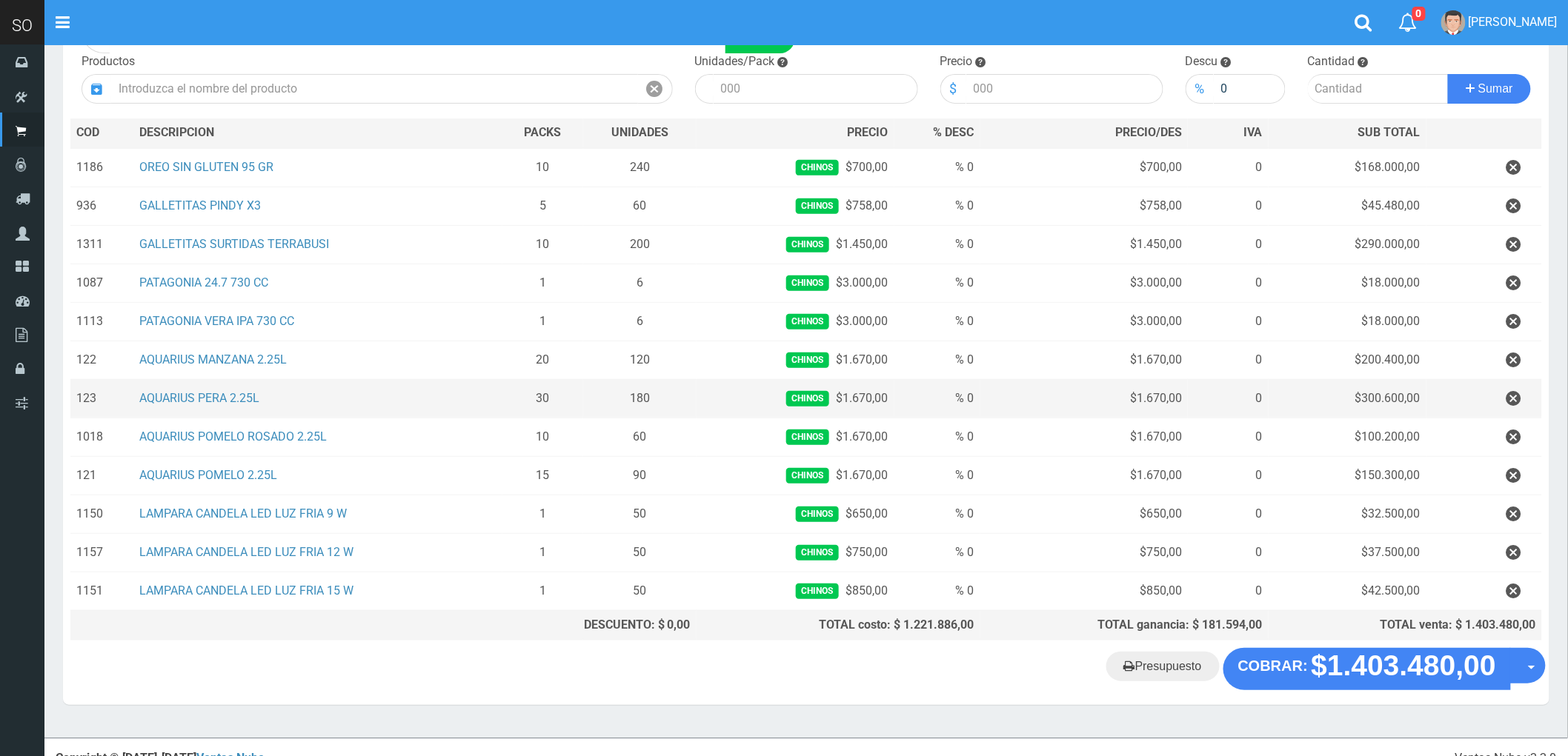
scroll to position [164, 0]
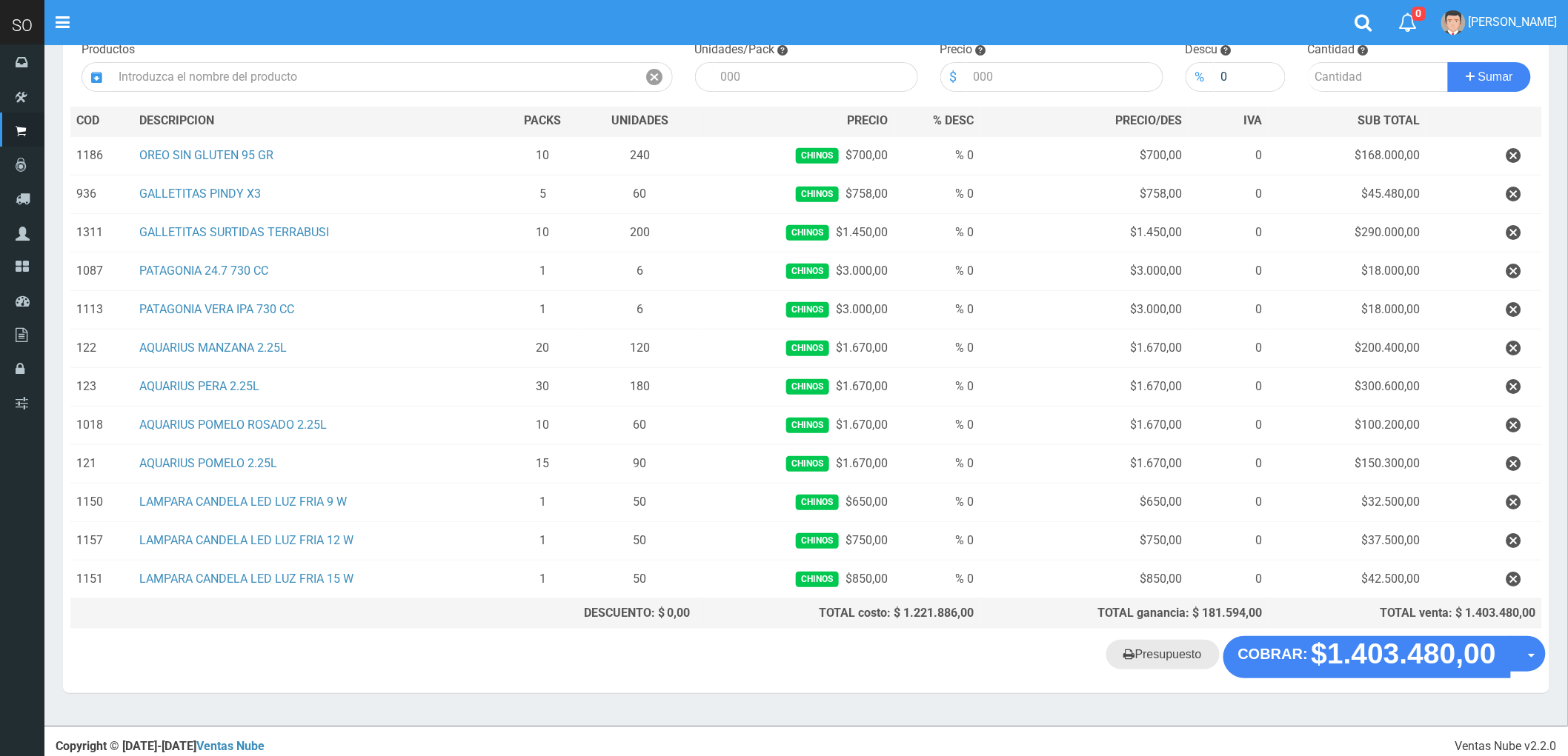
click at [1173, 662] on link "Presupuesto" at bounding box center [1163, 655] width 113 height 30
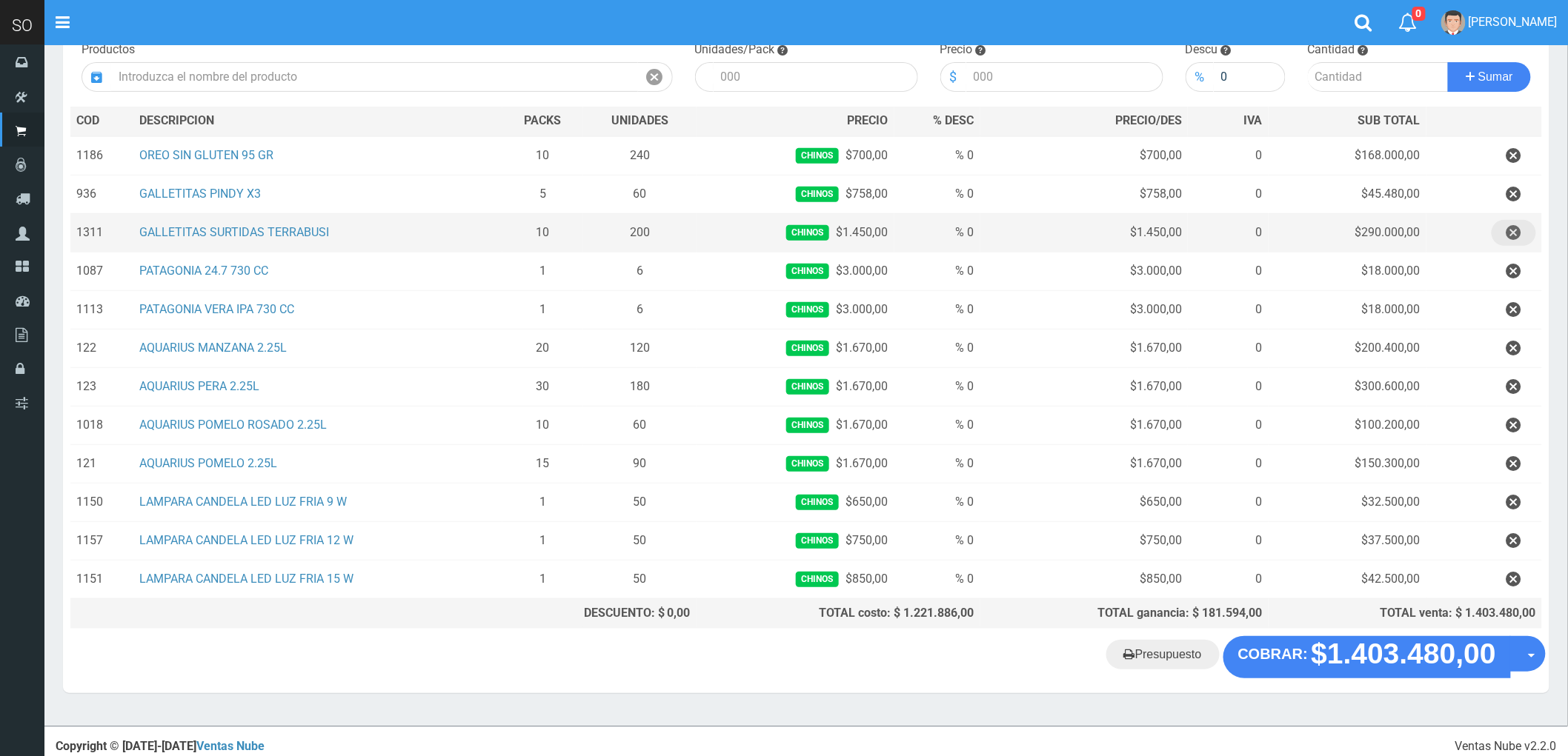
click at [1511, 235] on icon "button" at bounding box center [1514, 233] width 15 height 26
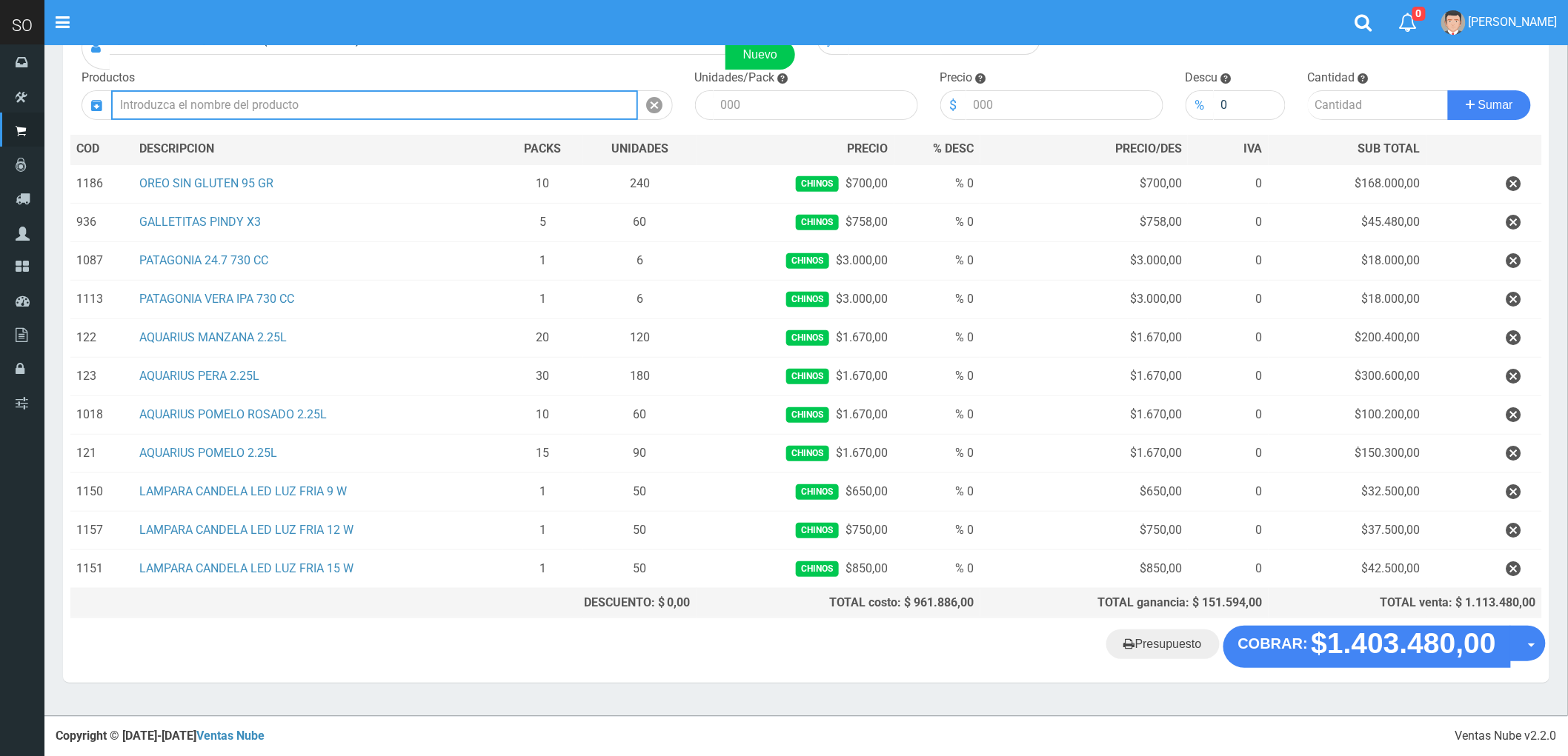
scroll to position [138, 0]
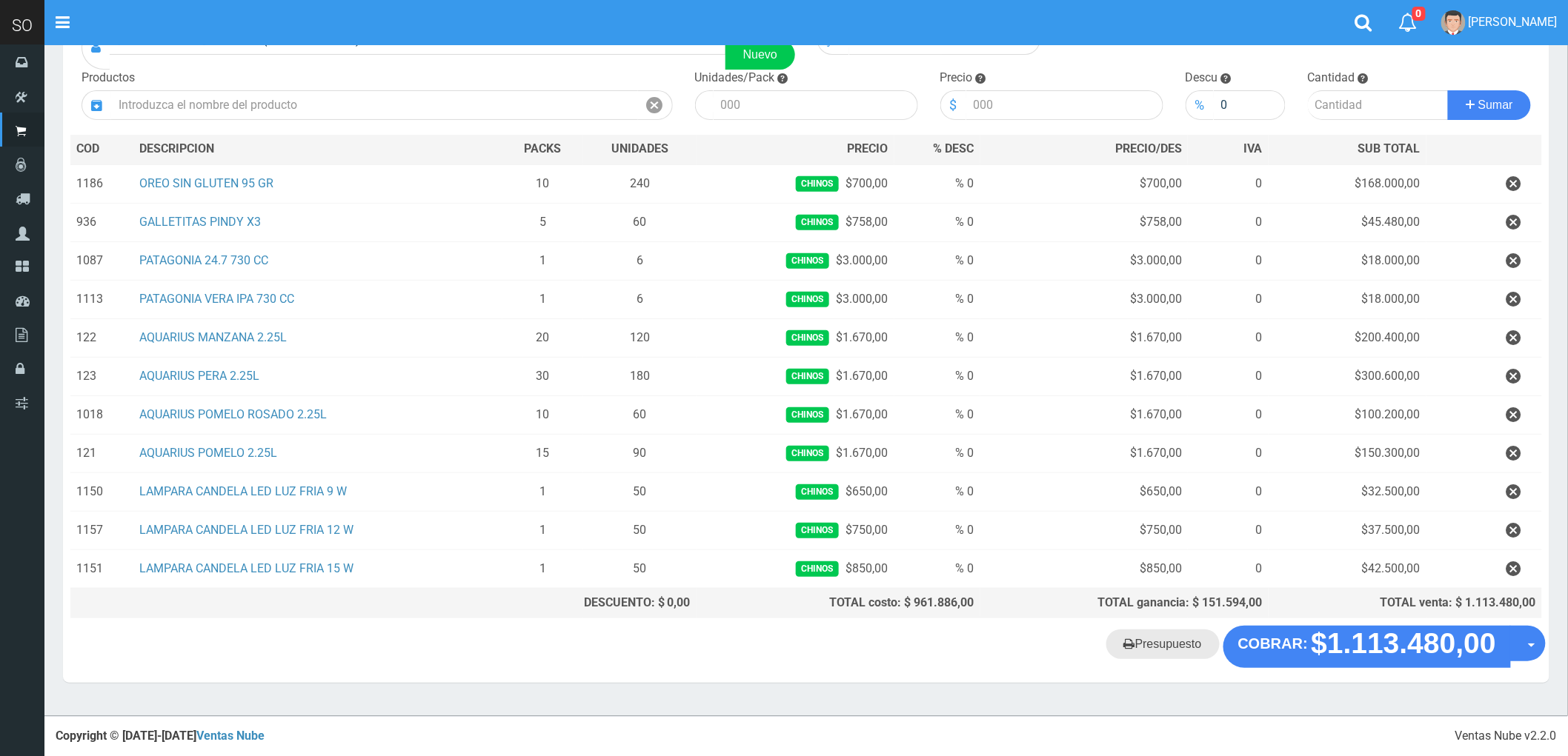
click at [1184, 646] on link "Presupuesto" at bounding box center [1163, 645] width 113 height 30
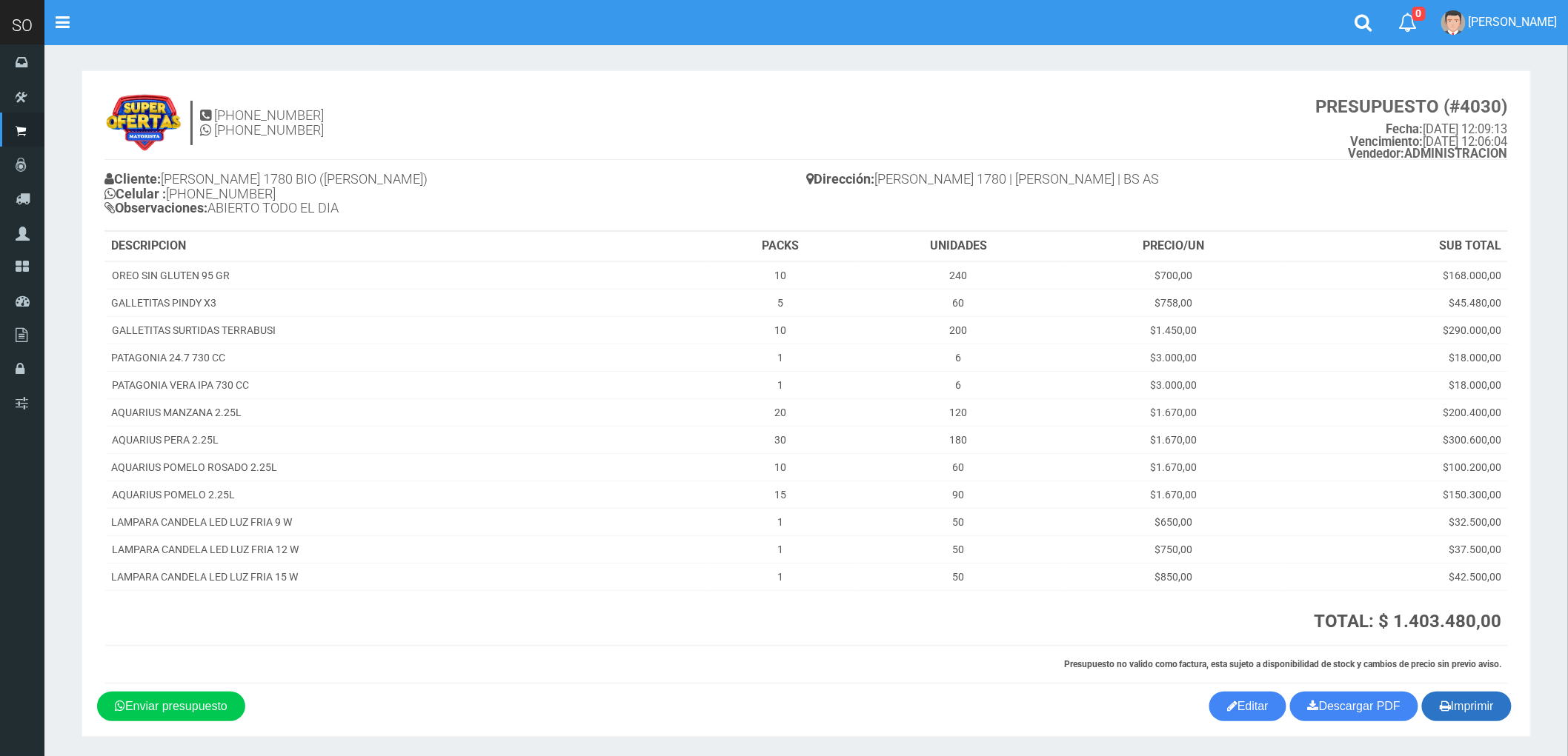
click at [1482, 708] on button "Imprimir" at bounding box center [1467, 707] width 90 height 30
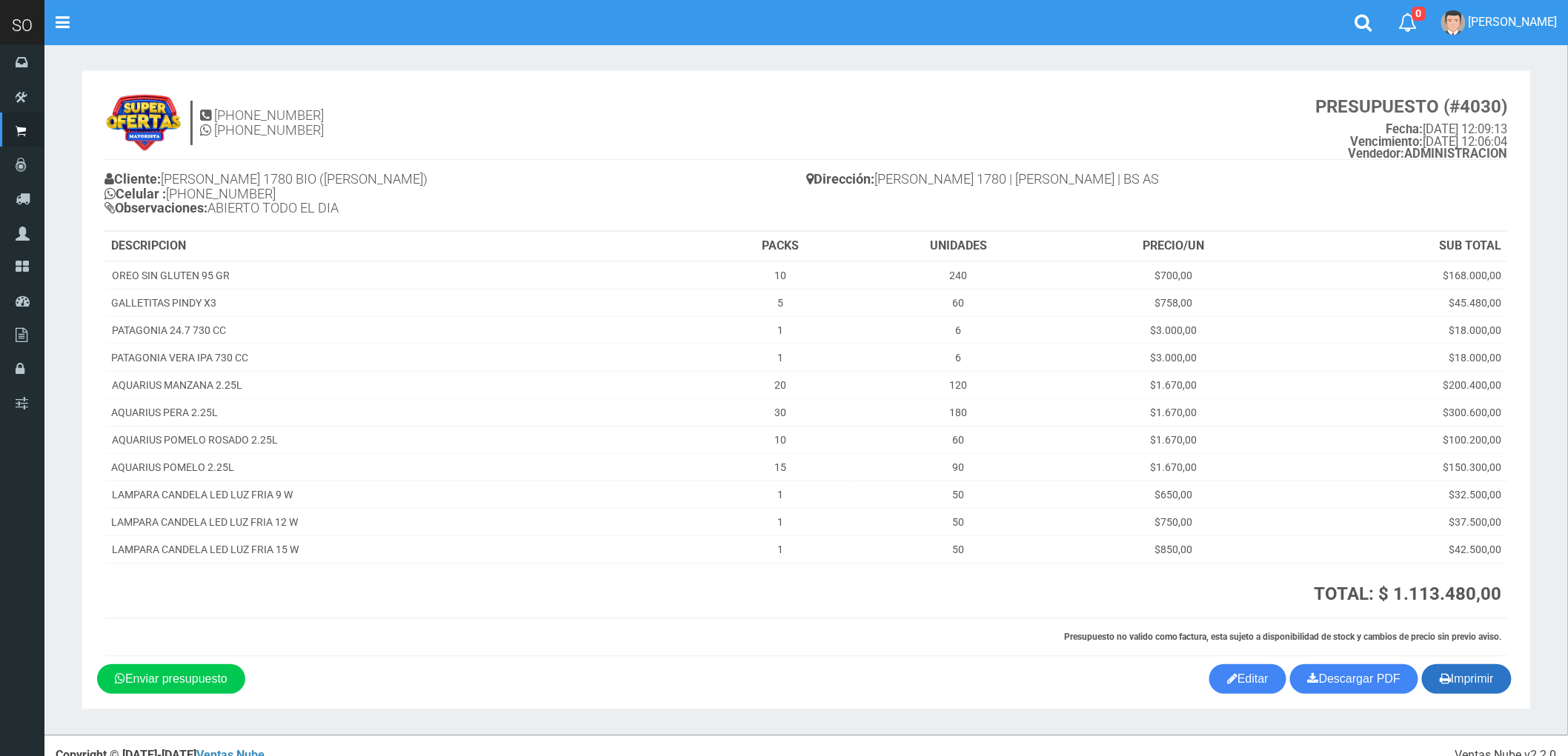
click at [1485, 677] on button "Imprimir" at bounding box center [1467, 679] width 90 height 30
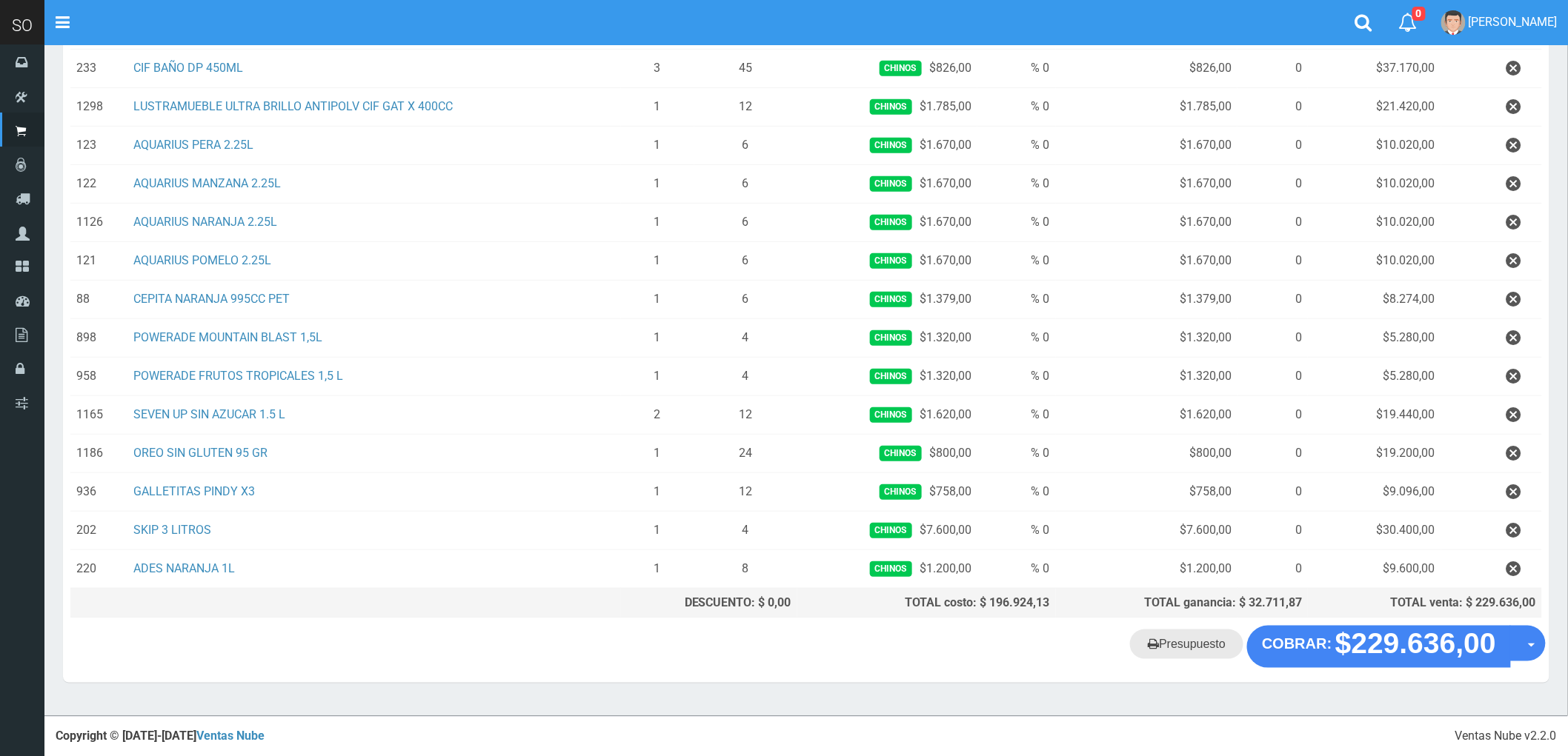
scroll to position [292, 0]
click at [1179, 641] on link "Presupuesto" at bounding box center [1187, 645] width 113 height 30
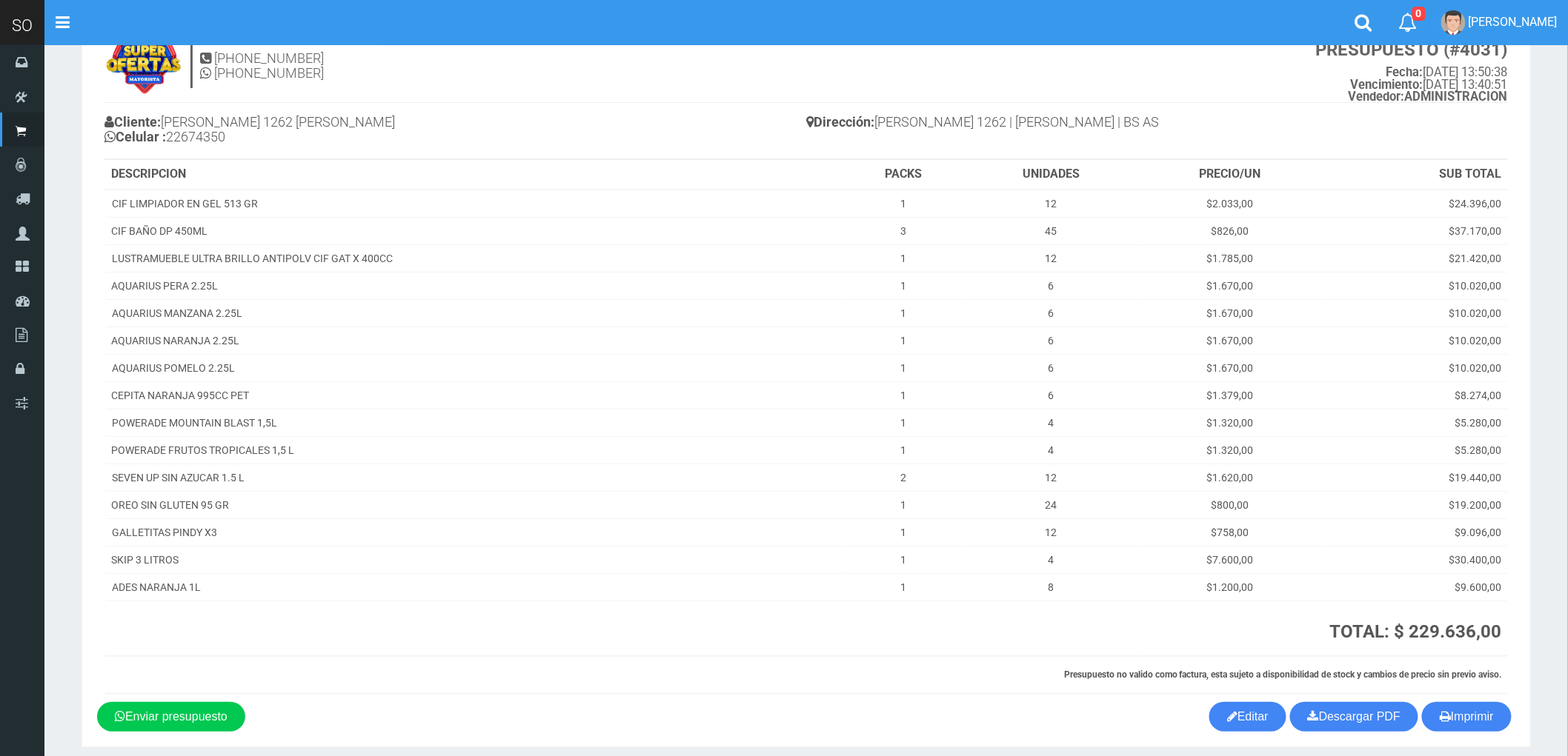
scroll to position [116, 0]
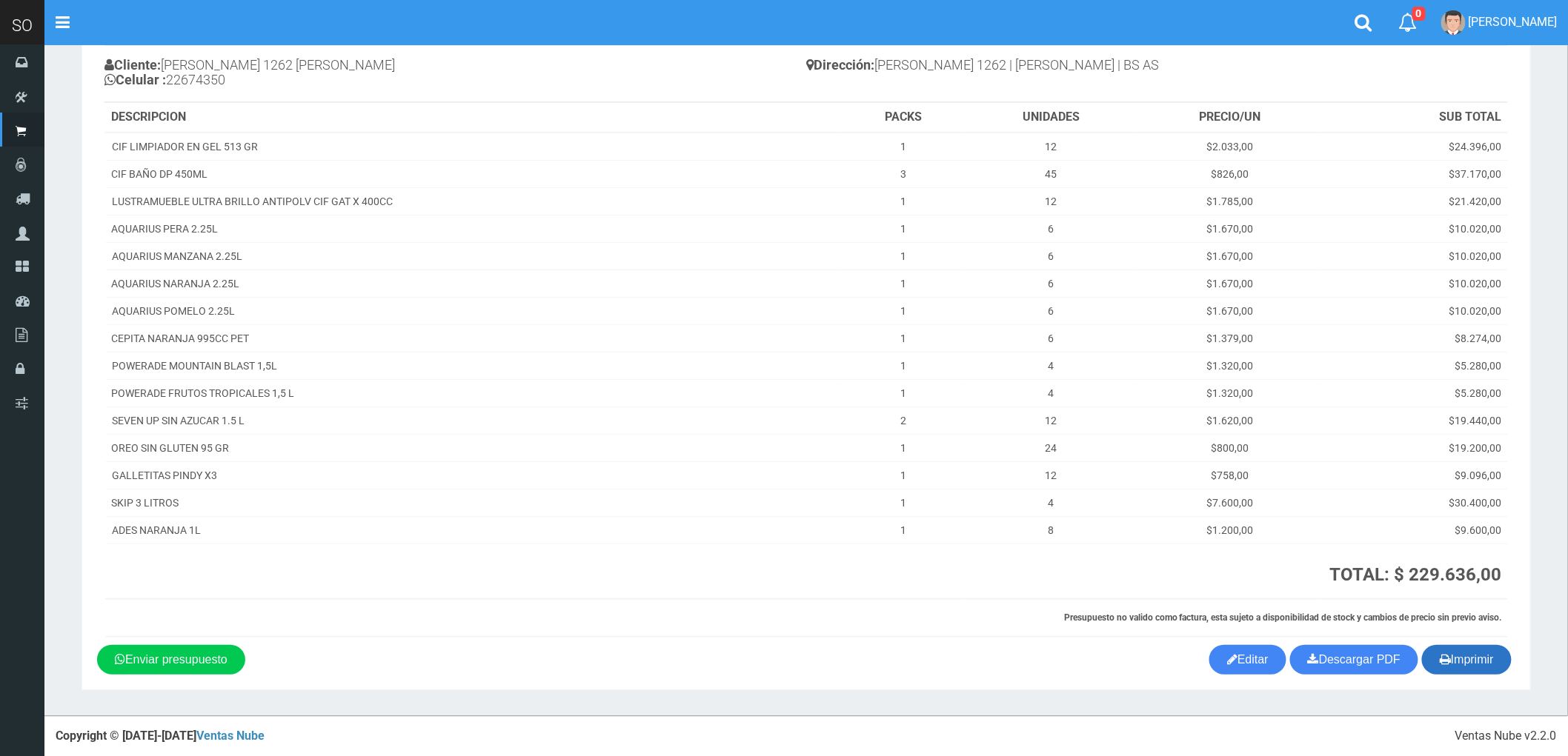
click at [1472, 657] on button "Imprimir" at bounding box center [1467, 660] width 90 height 30
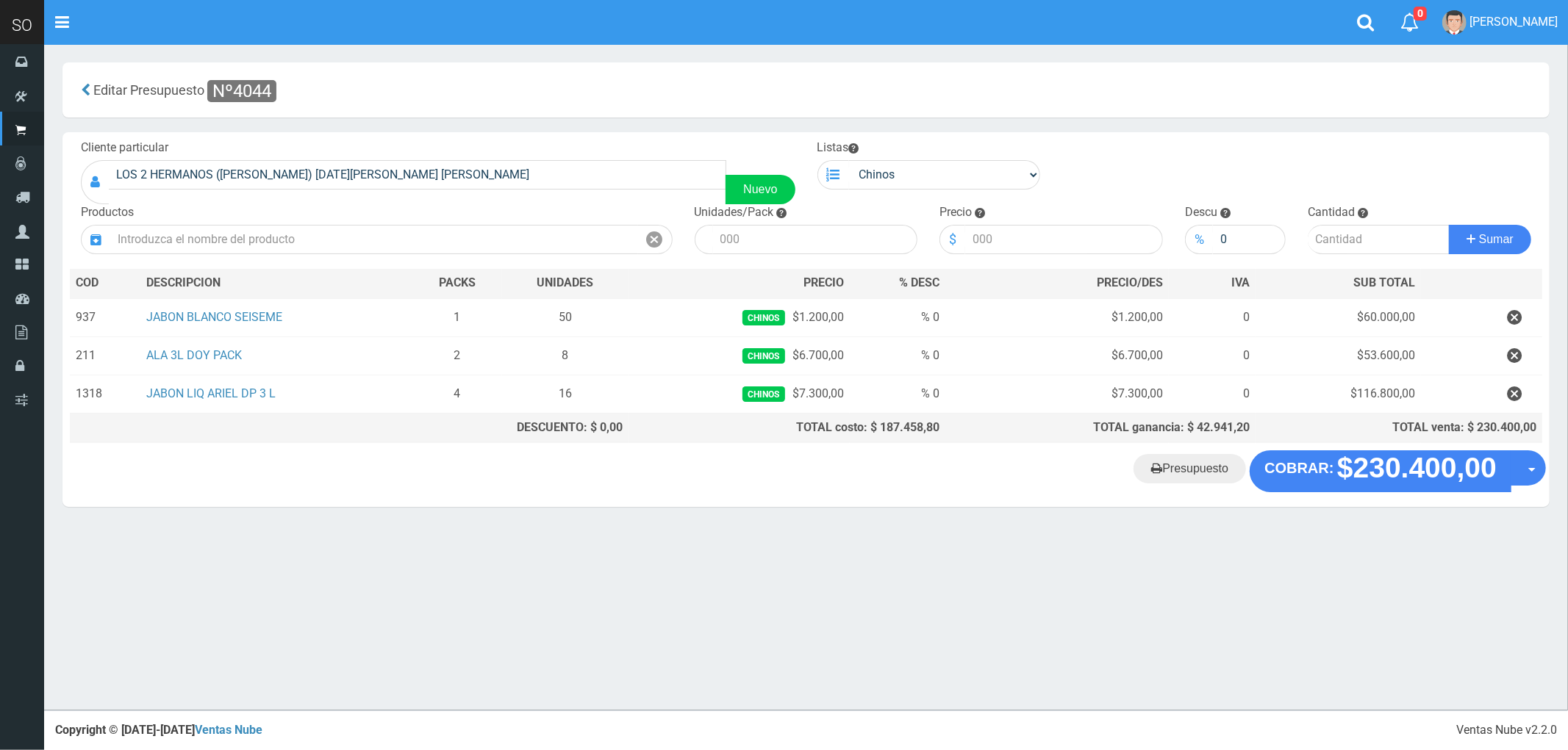
click at [366, 475] on "Presupuesto COBRAR: $230.400,00 Opciones" at bounding box center [807, 471] width 1481 height 41
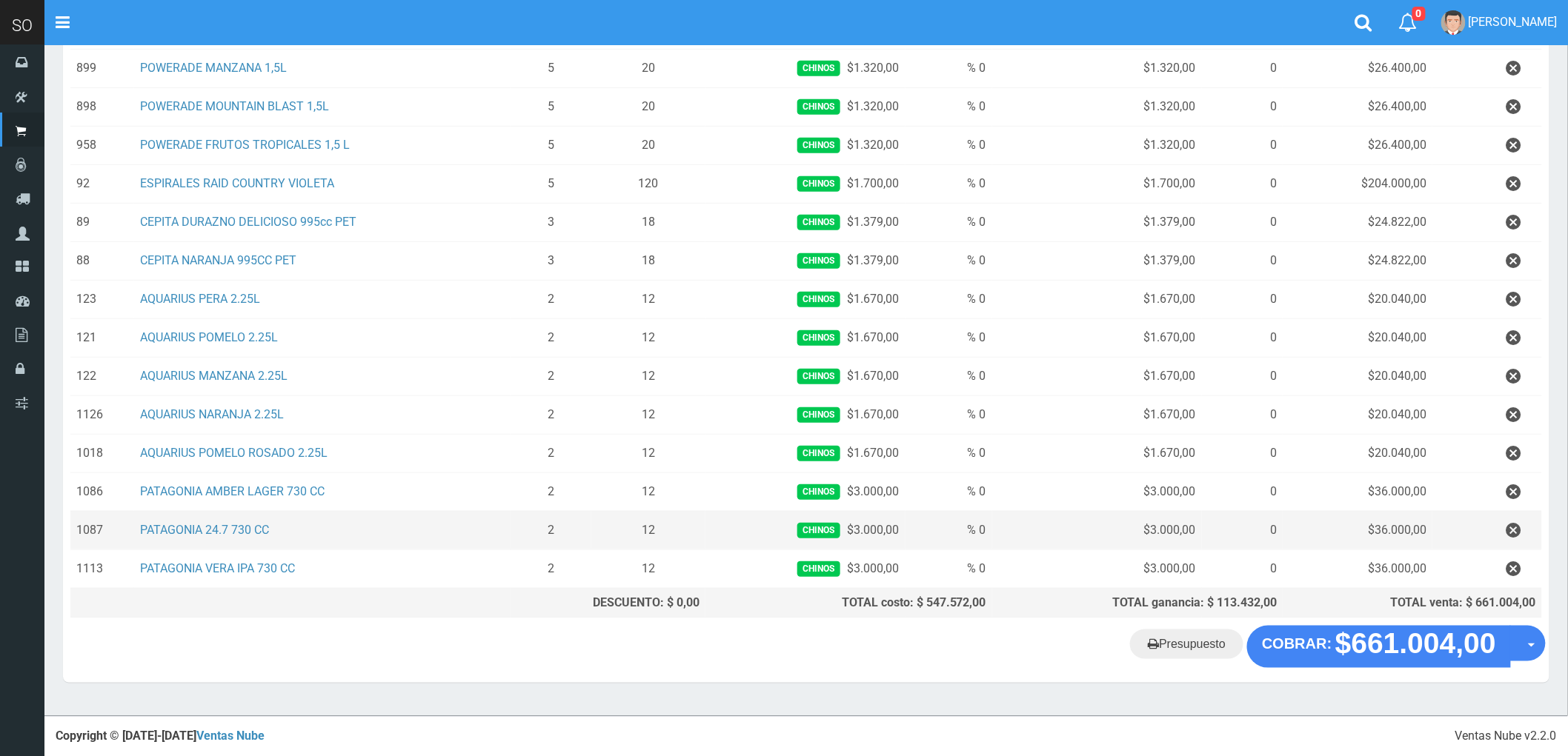
scroll to position [292, 0]
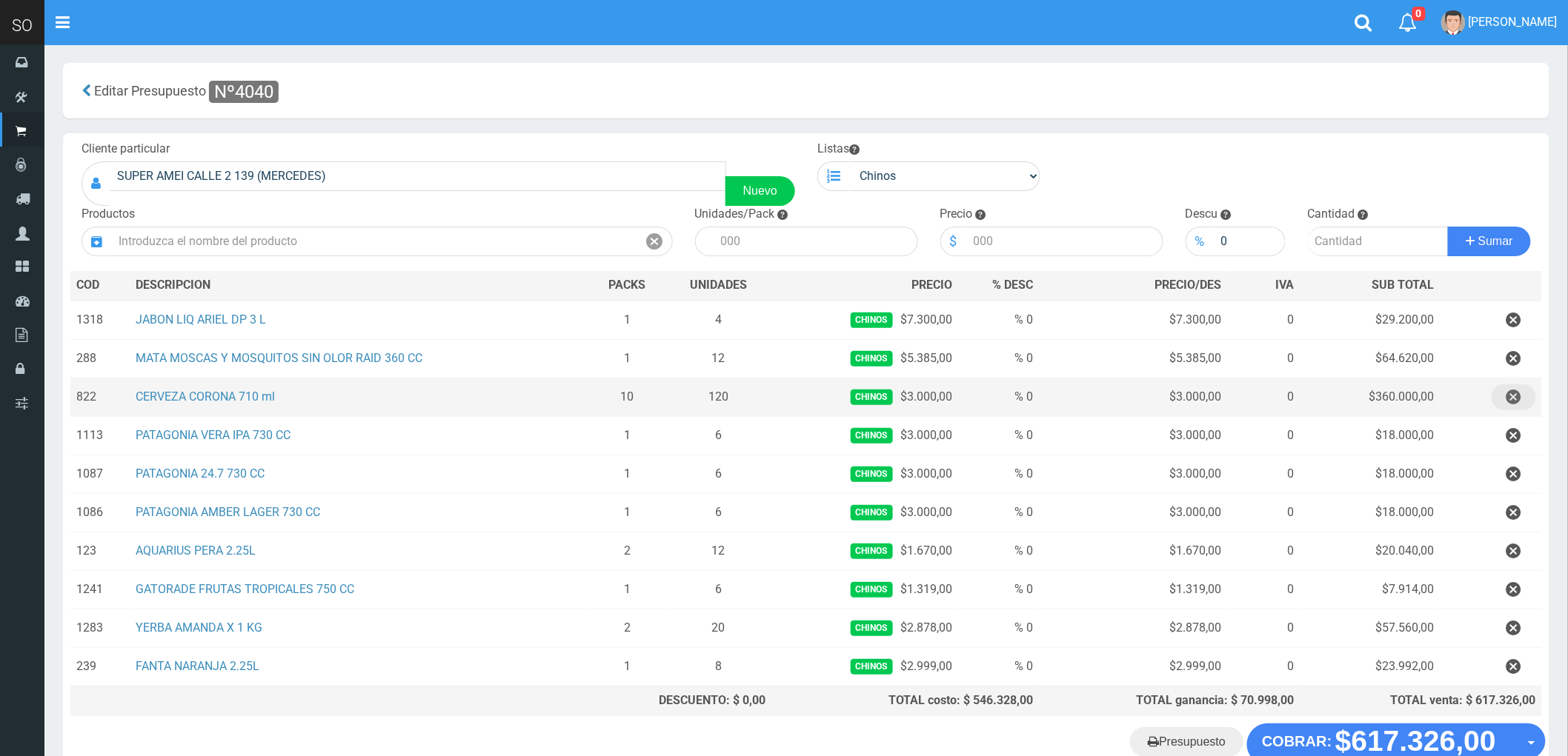
click at [1509, 398] on icon "button" at bounding box center [1514, 397] width 15 height 26
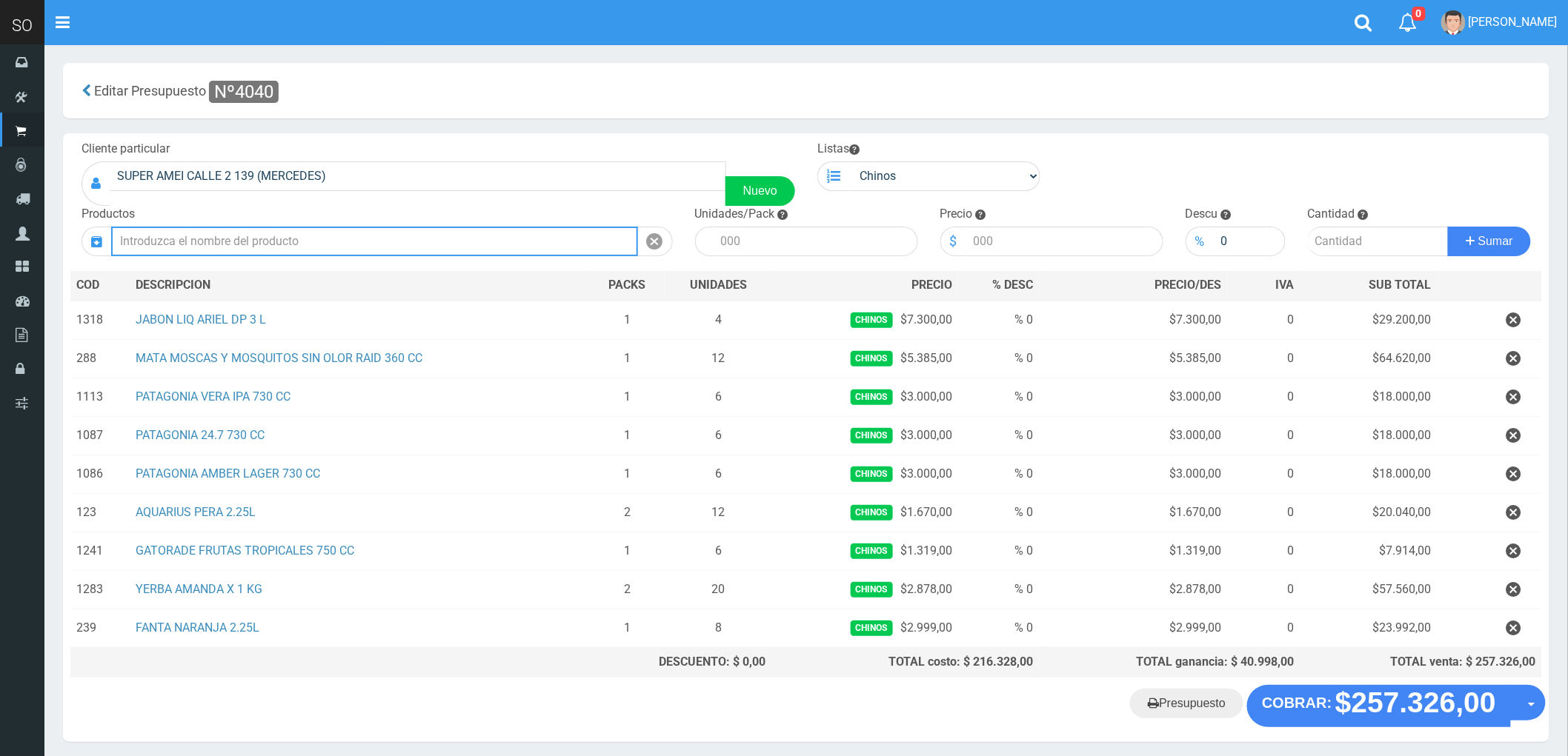
click at [400, 246] on input "text" at bounding box center [375, 241] width 527 height 30
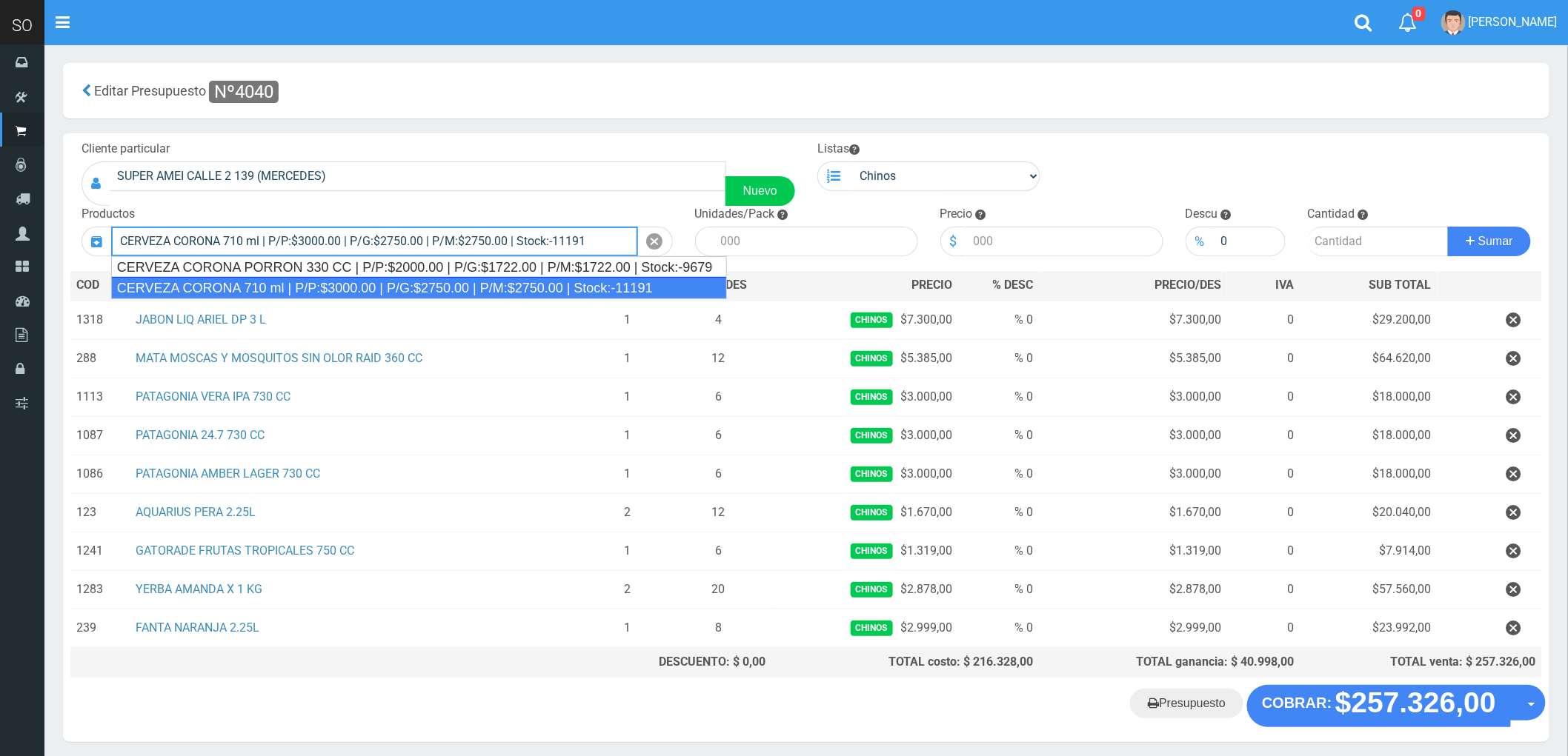
type input "CERVEZA CORONA 710 ml | P/P:$3000.00 | P/G:$2750.00 | P/M:$2750.00 | Stock:-111…"
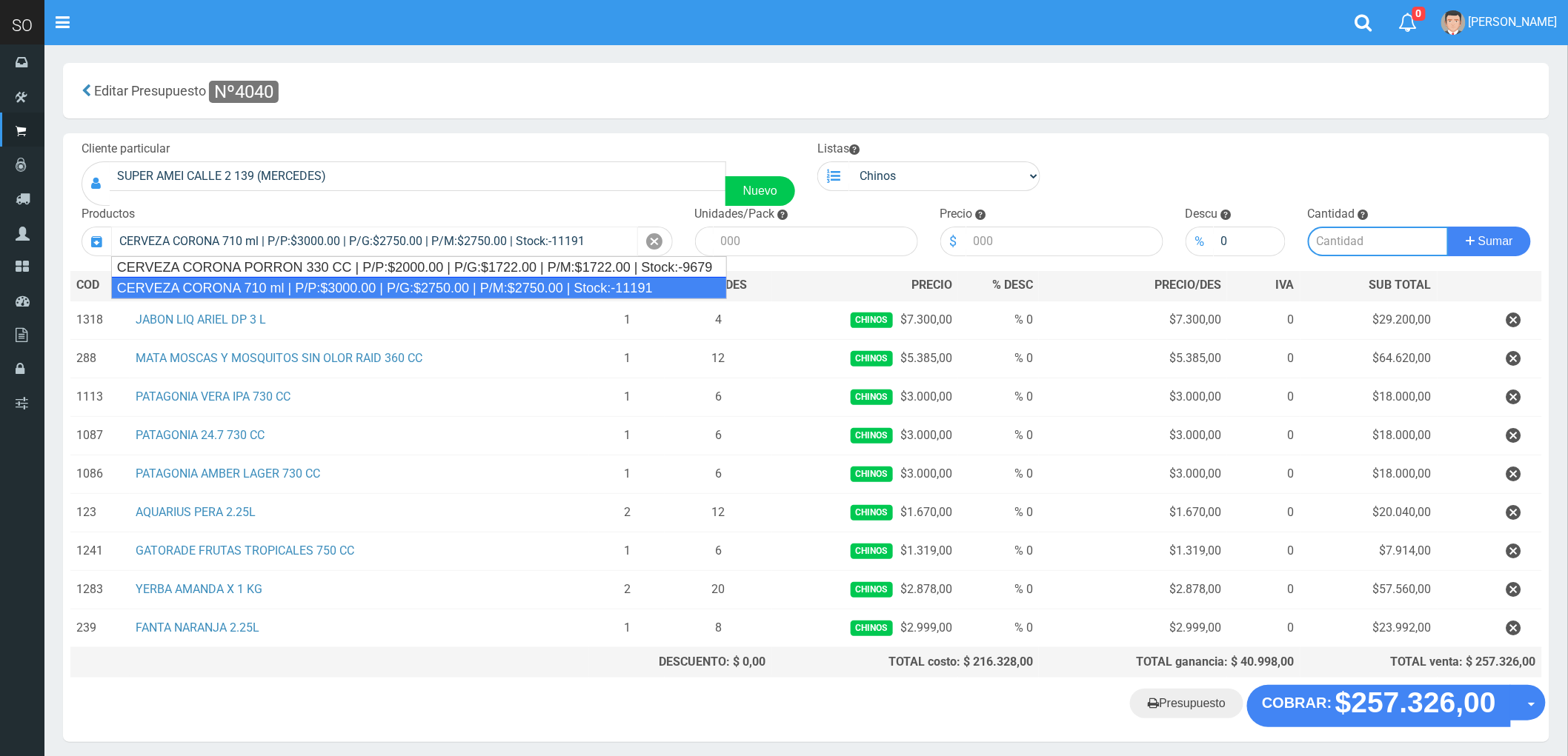
type input "12"
type input "3000.00"
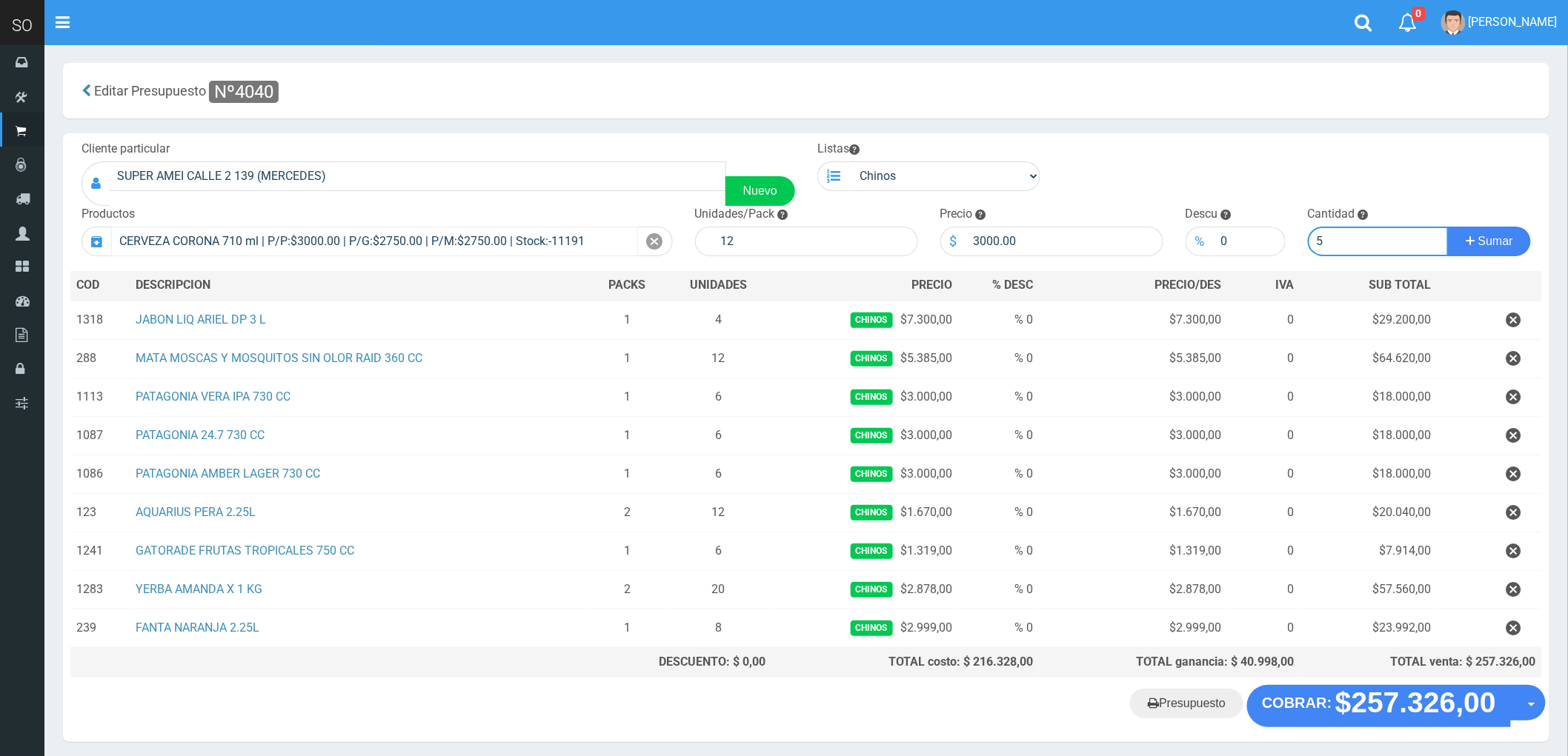
type input "5"
click at [1448, 226] on button "Sumar" at bounding box center [1489, 241] width 83 height 30
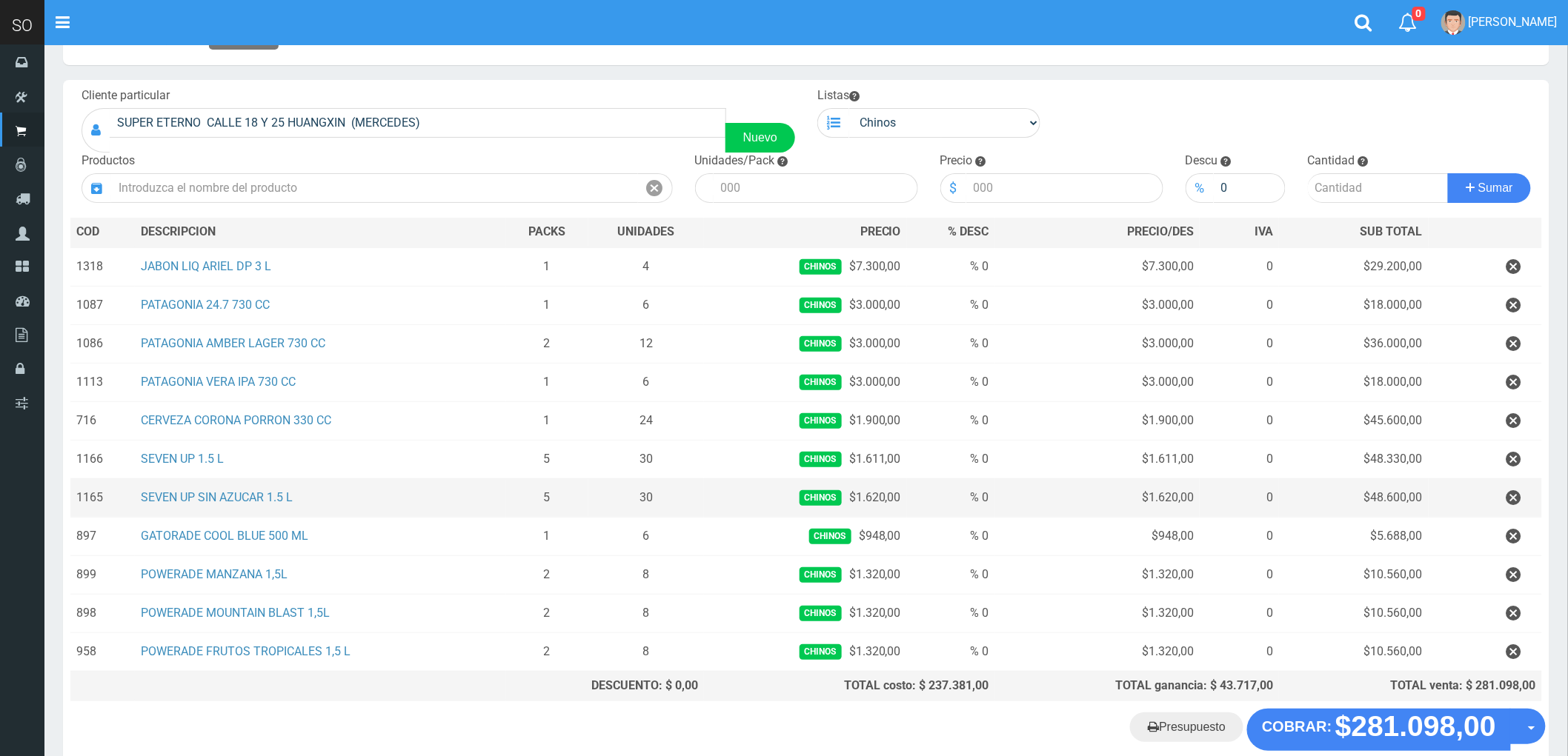
scroll to position [83, 0]
